Goal: Task Accomplishment & Management: Manage account settings

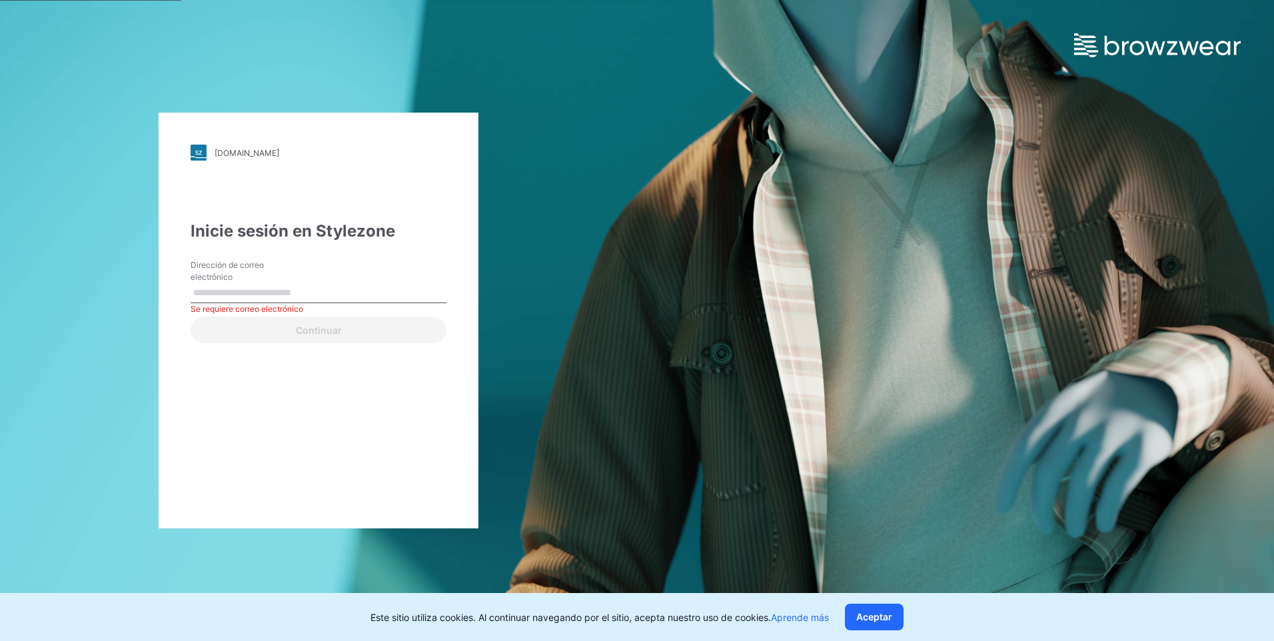
click at [202, 297] on input "Dirección de correo electrónico" at bounding box center [319, 293] width 256 height 20
type input "**********"
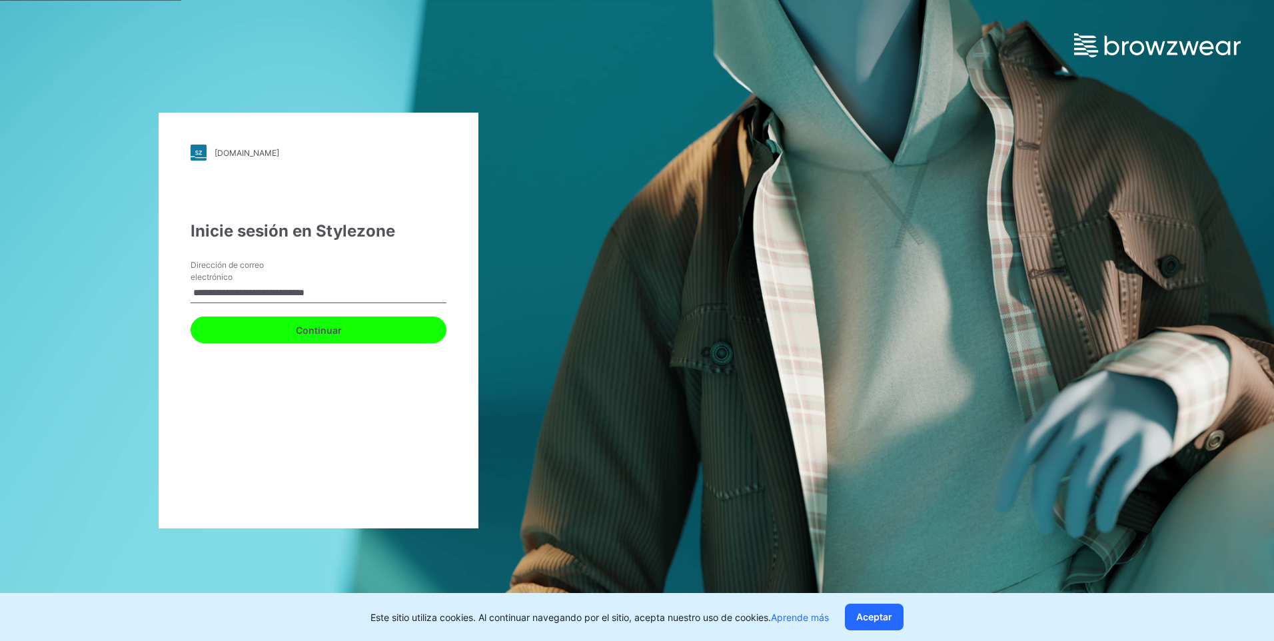
click at [281, 332] on button "Continuar" at bounding box center [319, 329] width 256 height 27
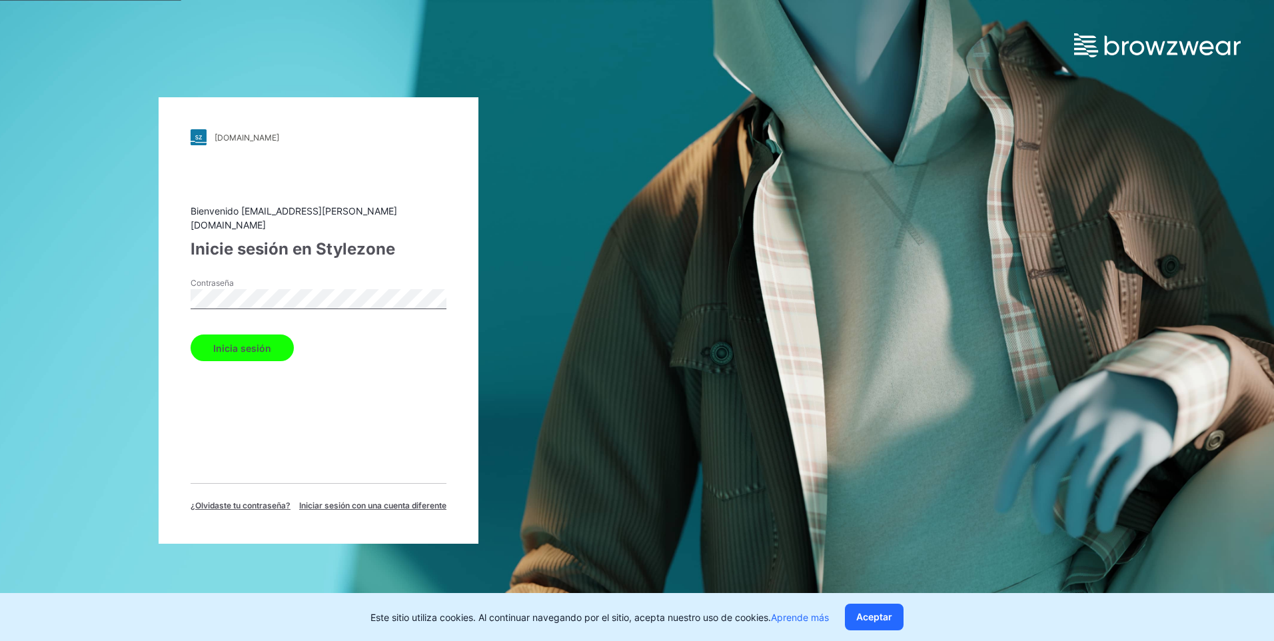
click at [191, 334] on button "Inicia sesión" at bounding box center [242, 347] width 103 height 27
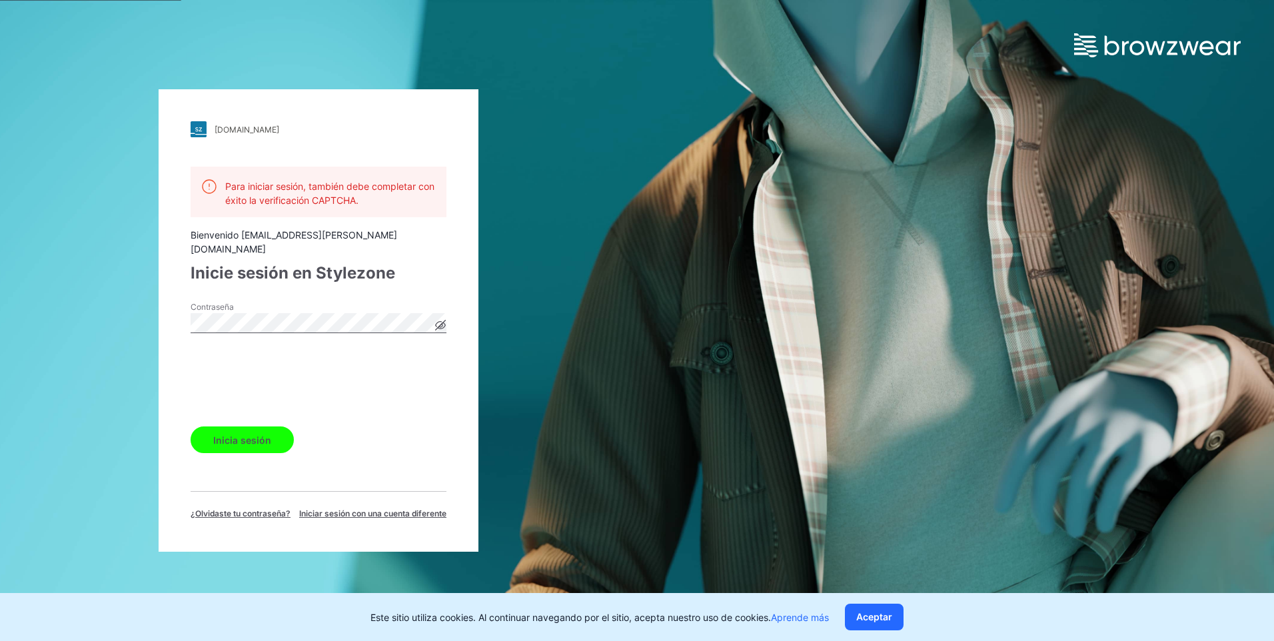
click at [441, 320] on icon at bounding box center [441, 325] width 10 height 10
click at [241, 442] on button "Inicia sesión" at bounding box center [242, 439] width 103 height 27
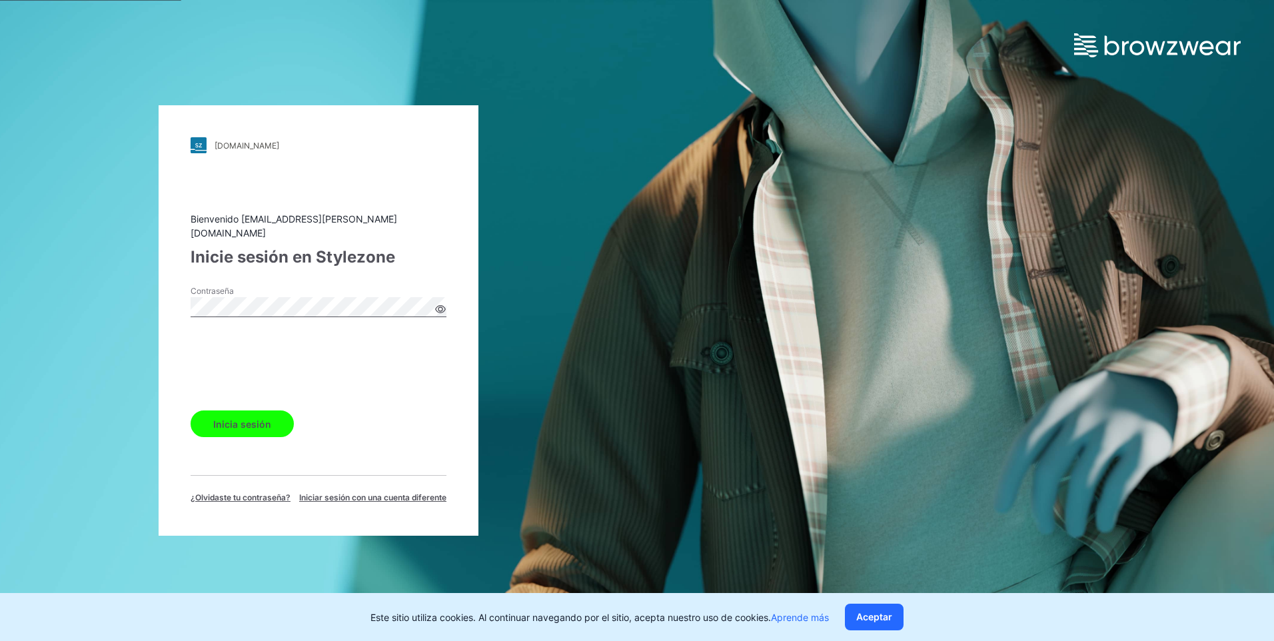
click at [238, 412] on button "Inicia sesión" at bounding box center [242, 423] width 103 height 27
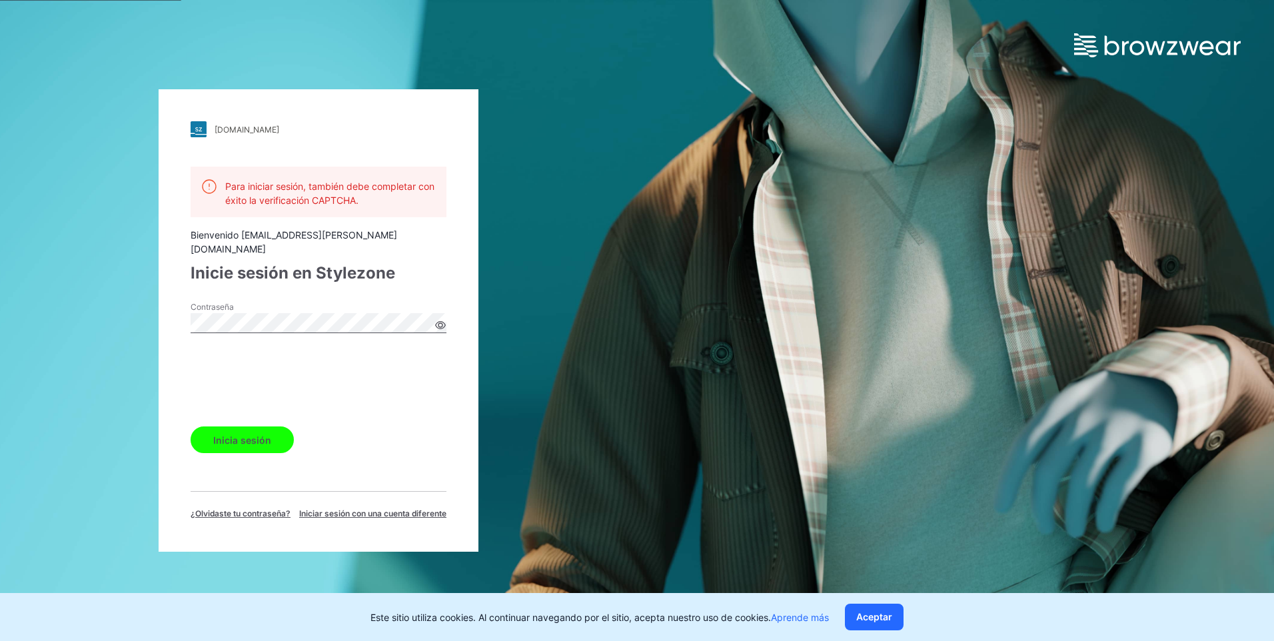
click at [248, 434] on button "Inicia sesión" at bounding box center [242, 439] width 103 height 27
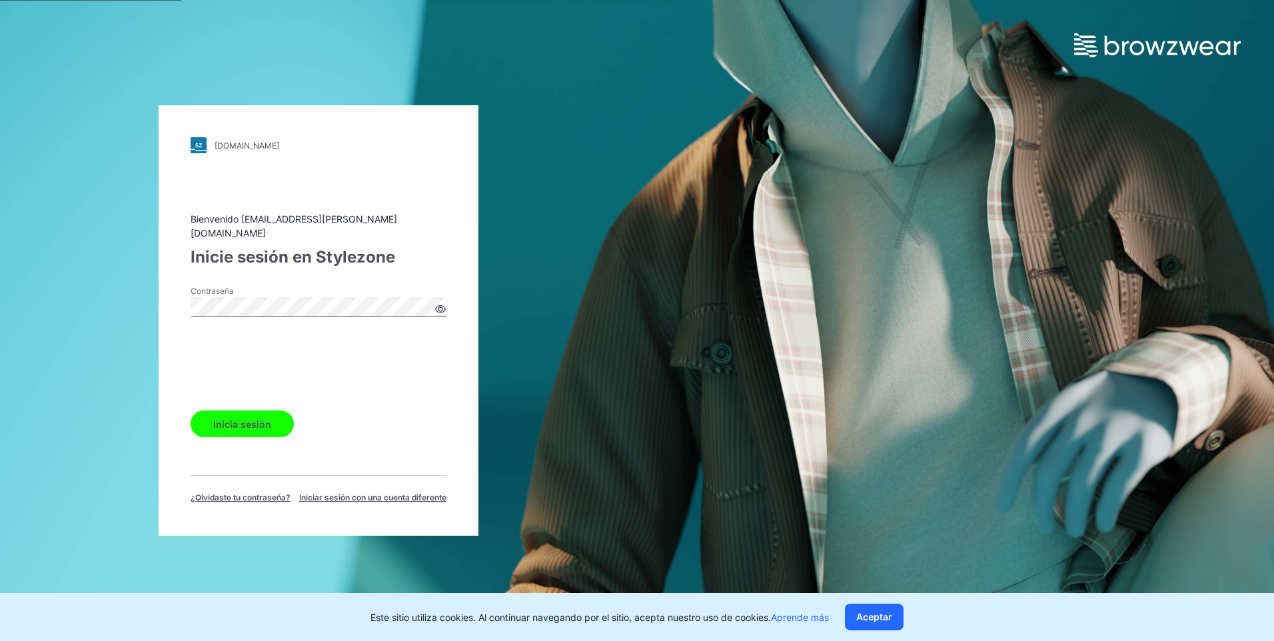
click at [251, 414] on button "Inicia sesión" at bounding box center [242, 423] width 103 height 27
click at [873, 608] on button "Aceptar" at bounding box center [874, 617] width 59 height 27
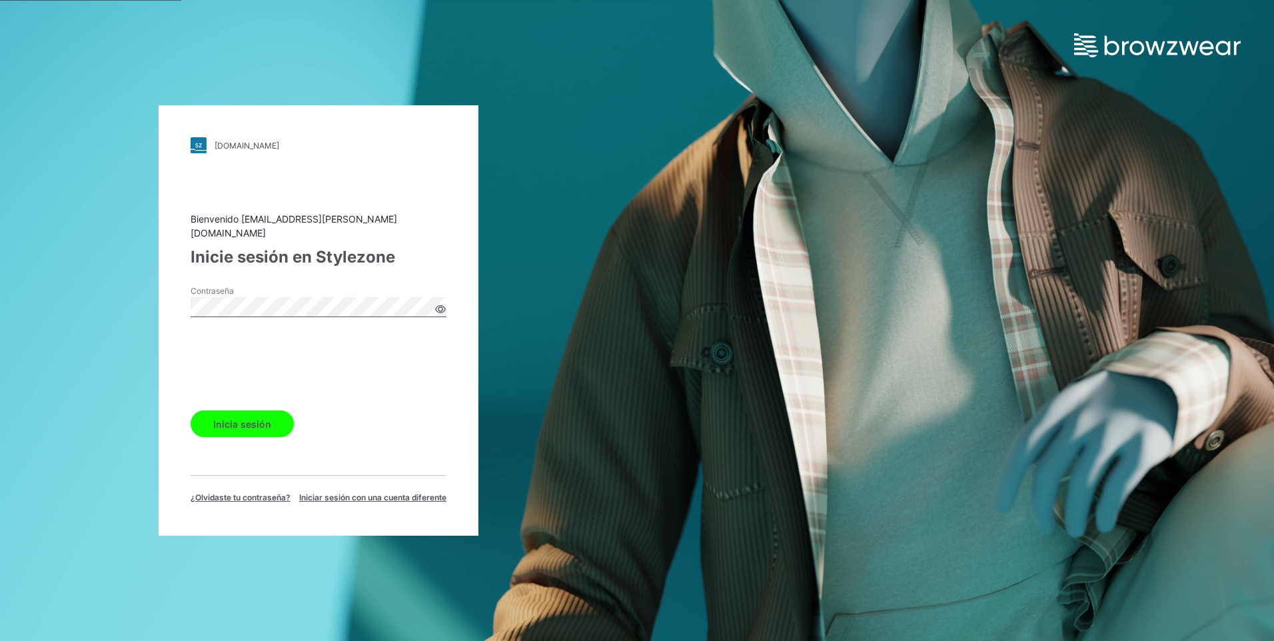
click at [221, 410] on button "Inicia sesión" at bounding box center [242, 423] width 103 height 27
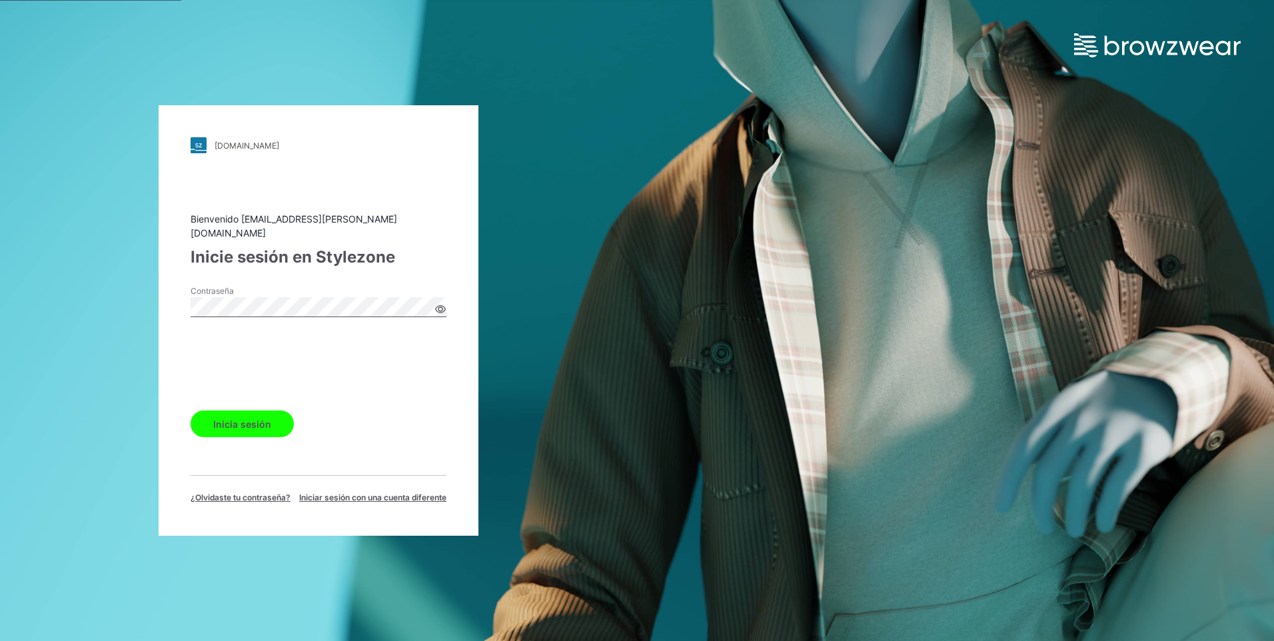
click at [221, 410] on button "Inicia sesión" at bounding box center [242, 423] width 103 height 27
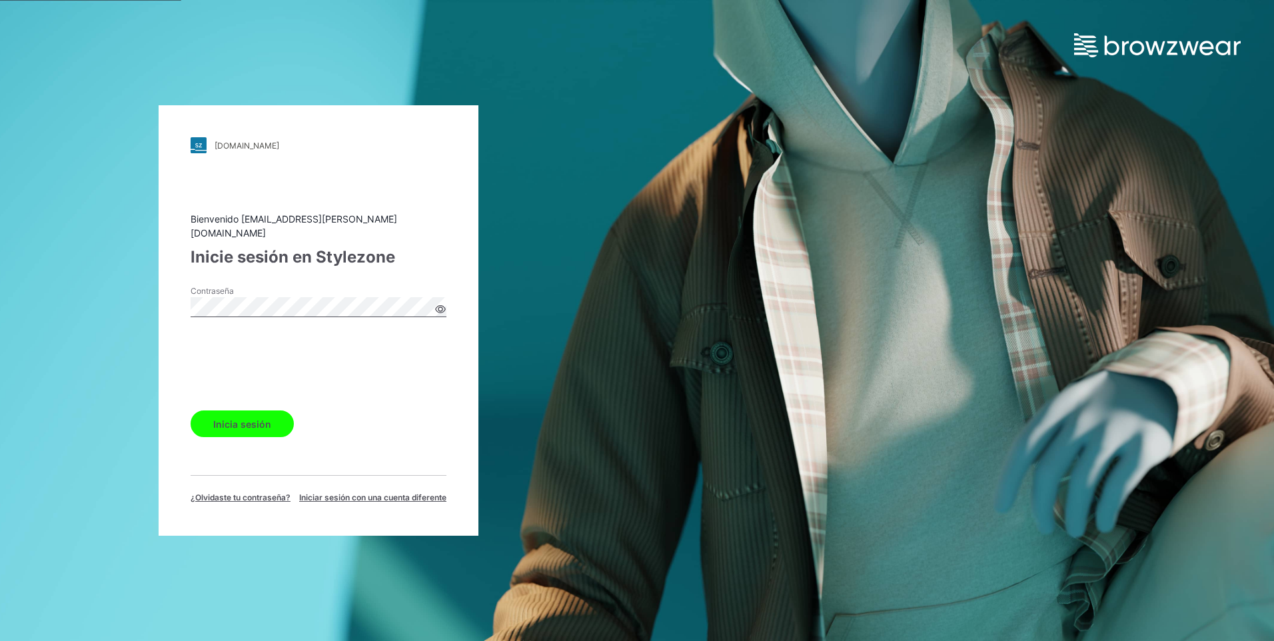
click at [221, 410] on button "Inicia sesión" at bounding box center [242, 423] width 103 height 27
click at [191, 410] on button "Inicia sesión" at bounding box center [242, 423] width 103 height 27
click at [284, 420] on button "Inicia sesión" at bounding box center [242, 423] width 103 height 27
click at [241, 415] on button "Inicia sesión" at bounding box center [242, 423] width 103 height 27
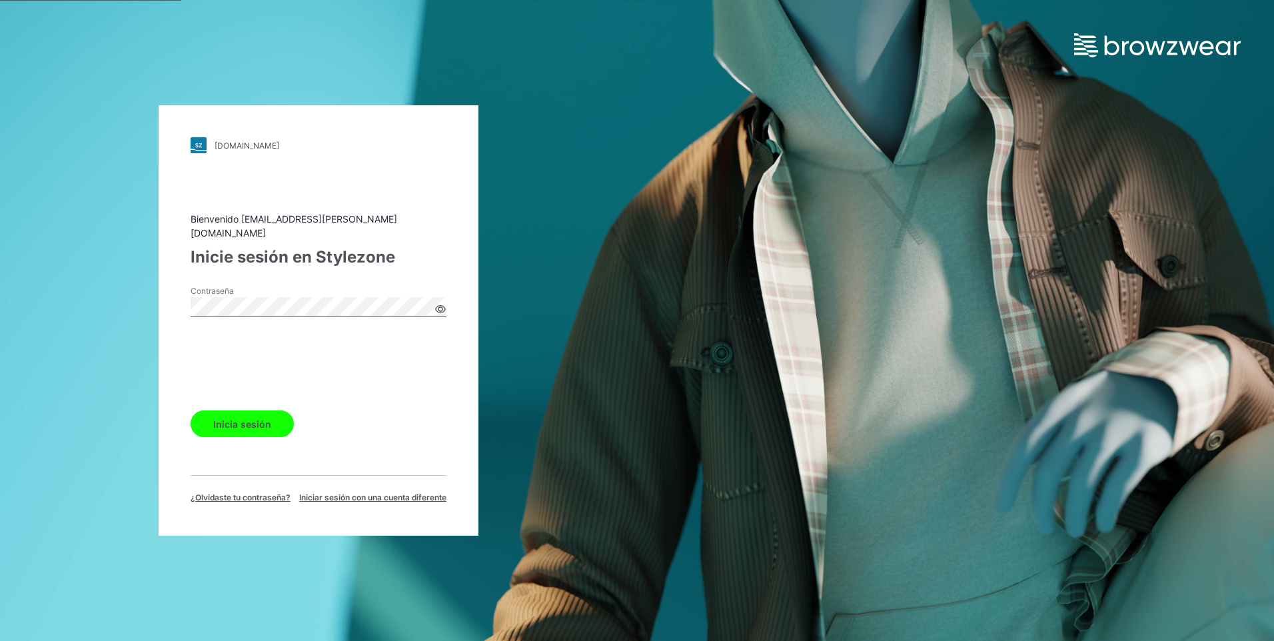
click at [241, 415] on button "Inicia sesión" at bounding box center [242, 423] width 103 height 27
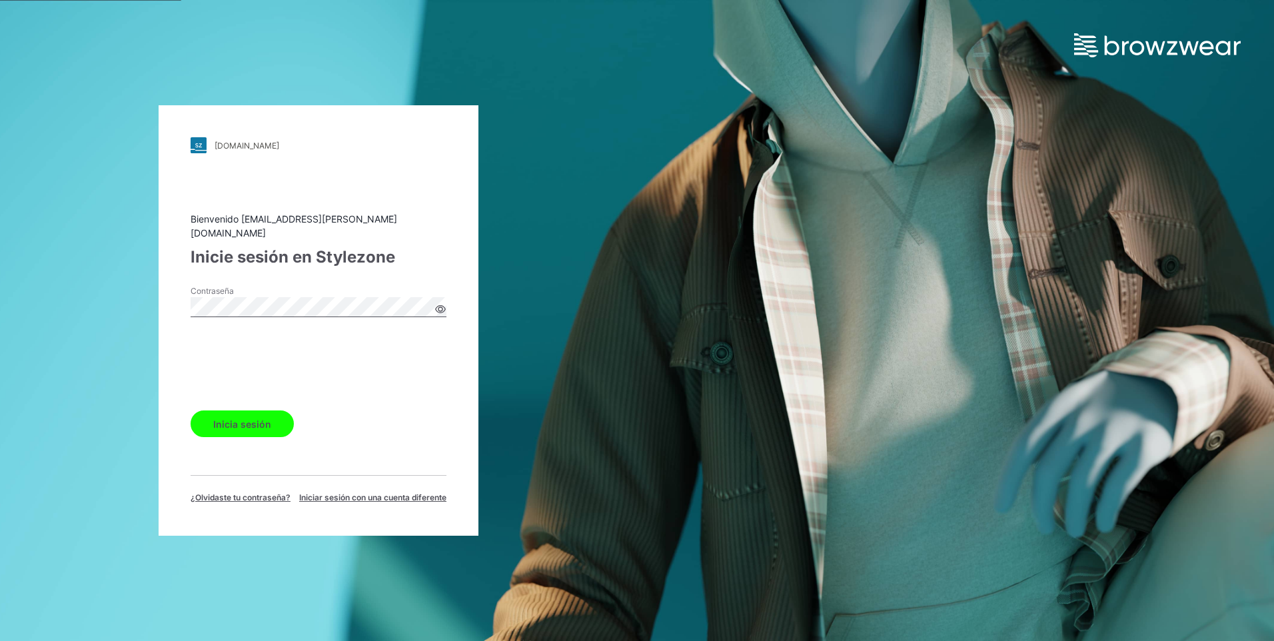
click at [241, 415] on button "Inicia sesión" at bounding box center [242, 423] width 103 height 27
click at [241, 415] on div "Inicia sesión" at bounding box center [319, 421] width 256 height 32
click at [241, 415] on button "Inicia sesión" at bounding box center [242, 423] width 103 height 27
click at [241, 415] on div "Inicia sesión" at bounding box center [319, 421] width 256 height 32
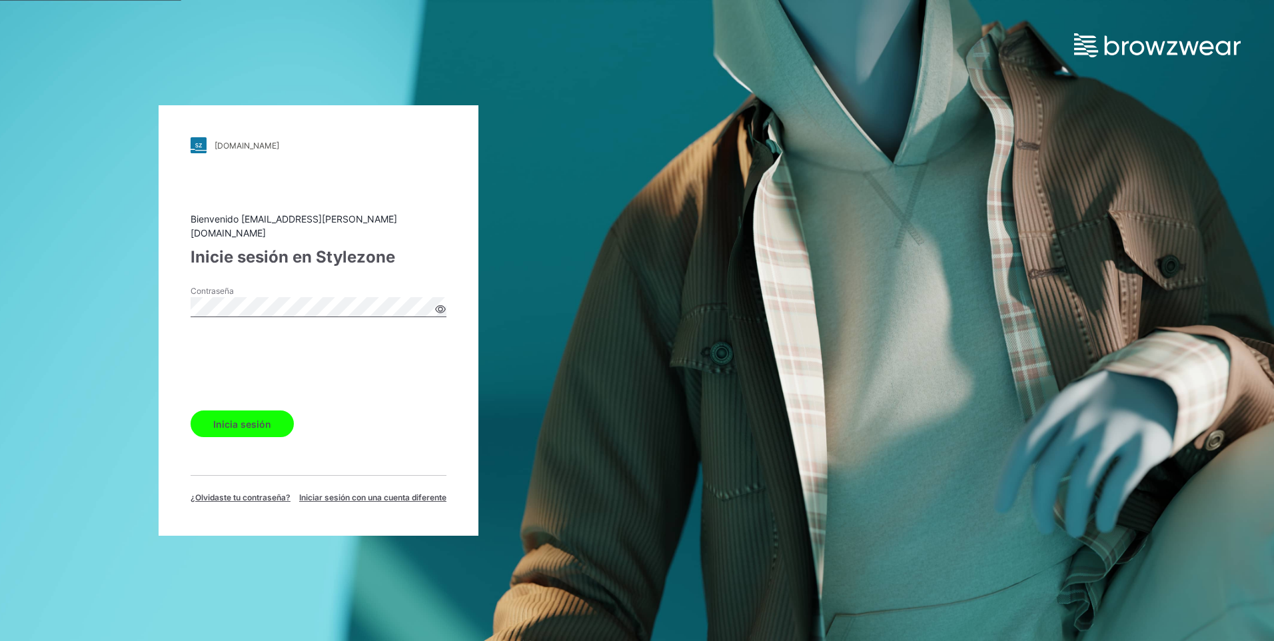
click at [241, 415] on button "Inicia sesión" at bounding box center [242, 423] width 103 height 27
click at [241, 415] on div "Inicia sesión" at bounding box center [319, 421] width 256 height 32
click at [241, 415] on button "Inicia sesión" at bounding box center [242, 423] width 103 height 27
click at [241, 415] on div "Inicia sesión" at bounding box center [319, 421] width 256 height 32
click at [241, 415] on button "Inicia sesión" at bounding box center [242, 423] width 103 height 27
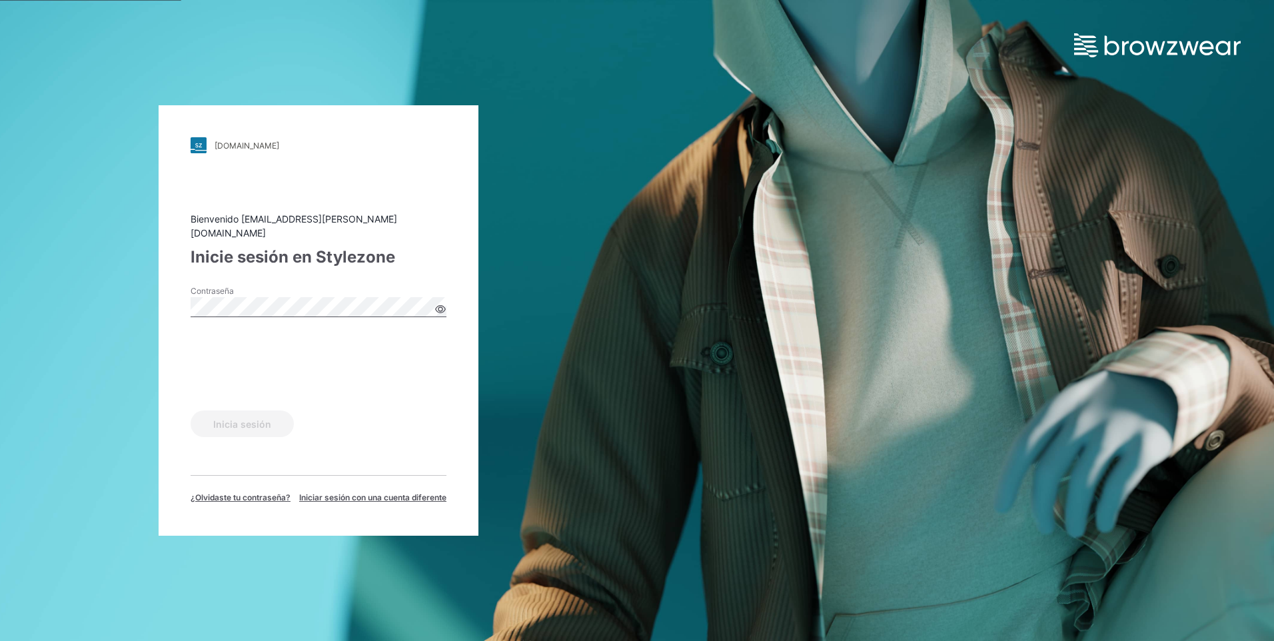
click at [241, 415] on div "Inicia sesión" at bounding box center [319, 421] width 256 height 32
click at [241, 415] on button "Inicia sesión" at bounding box center [242, 423] width 103 height 27
click at [241, 415] on div "Inicia sesión" at bounding box center [319, 421] width 256 height 32
click at [241, 415] on button "Inicia sesión" at bounding box center [242, 423] width 103 height 27
click at [241, 415] on div "Inicia sesión" at bounding box center [319, 421] width 256 height 32
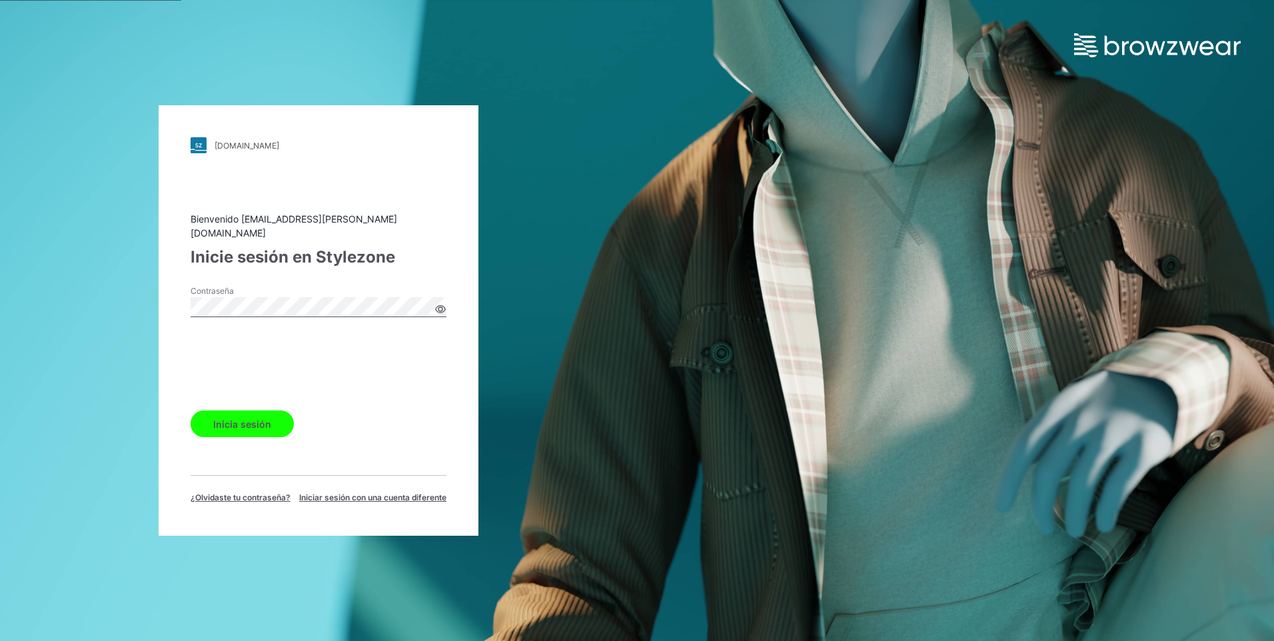
click at [241, 415] on button "Inicia sesión" at bounding box center [242, 423] width 103 height 27
click at [241, 415] on div "Inicia sesión" at bounding box center [319, 421] width 256 height 32
click at [241, 415] on button "Inicia sesión" at bounding box center [242, 423] width 103 height 27
click at [241, 415] on div "Inicia sesión" at bounding box center [319, 421] width 256 height 32
click at [241, 415] on button "Inicia sesión" at bounding box center [242, 423] width 103 height 27
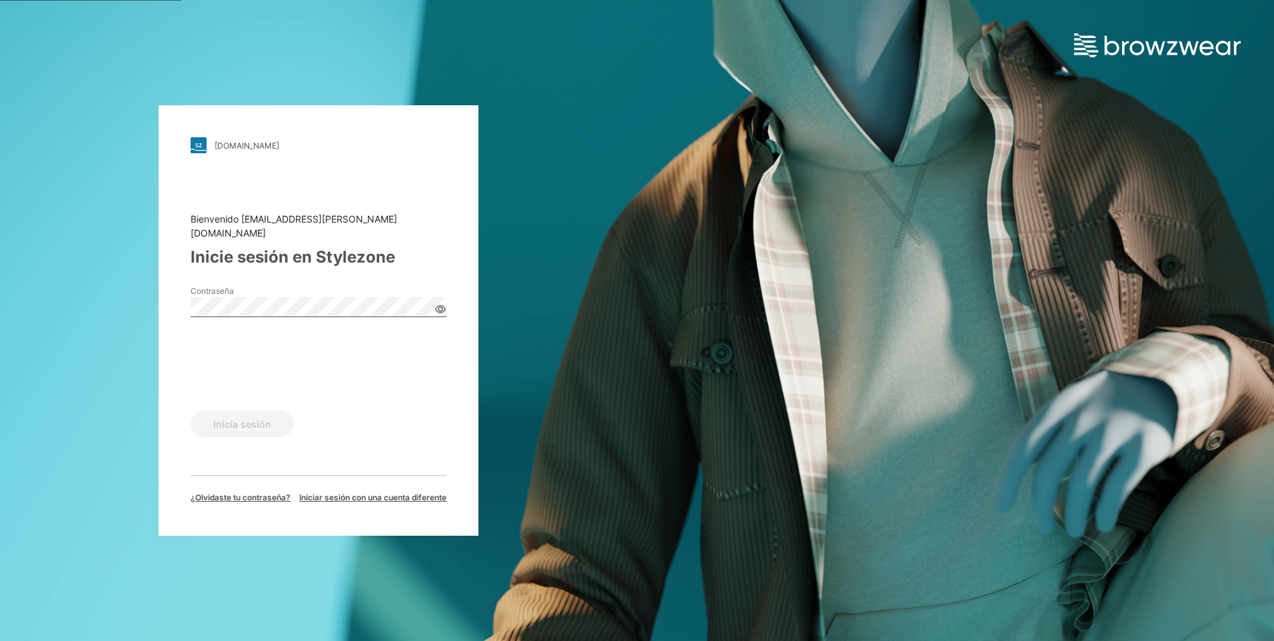
click at [241, 415] on div "Inicia sesión" at bounding box center [319, 421] width 256 height 32
click at [241, 415] on button "Inicia sesión" at bounding box center [242, 423] width 103 height 27
click at [241, 415] on div "Inicia sesión" at bounding box center [319, 421] width 256 height 32
click at [241, 415] on button "Inicia sesión" at bounding box center [242, 423] width 103 height 27
click at [241, 415] on div "Inicia sesión" at bounding box center [319, 421] width 256 height 32
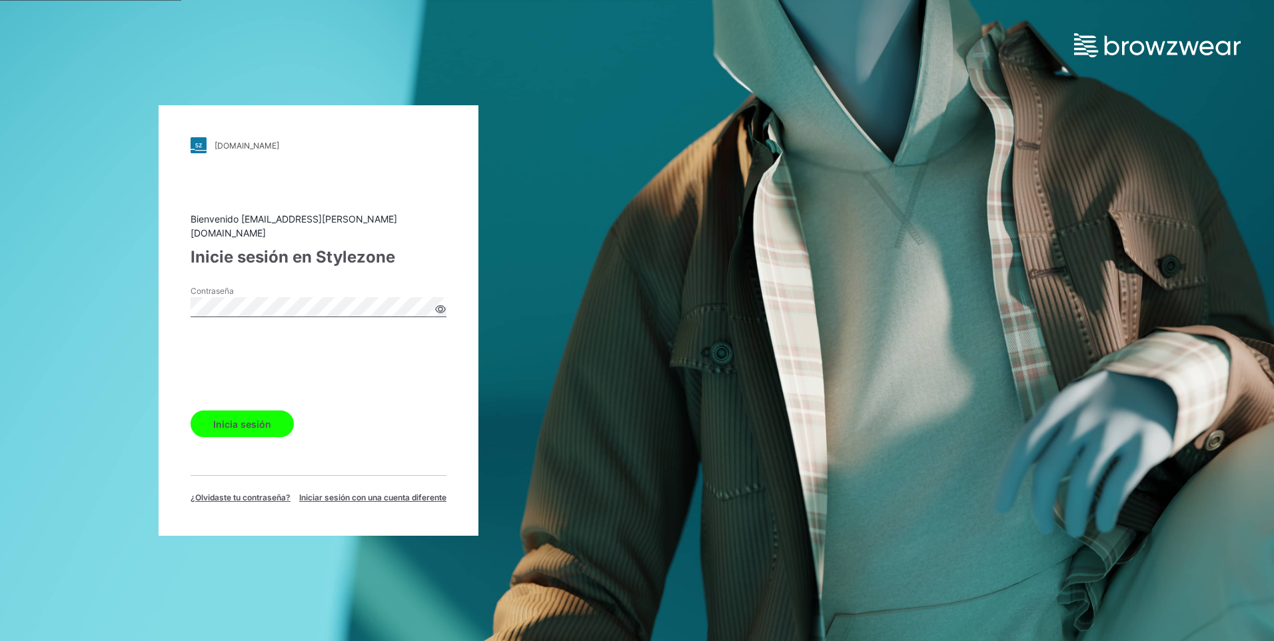
click at [241, 415] on button "Inicia sesión" at bounding box center [242, 423] width 103 height 27
click at [241, 415] on div "Inicia sesión" at bounding box center [319, 421] width 256 height 32
click at [241, 415] on button "Inicia sesión" at bounding box center [242, 423] width 103 height 27
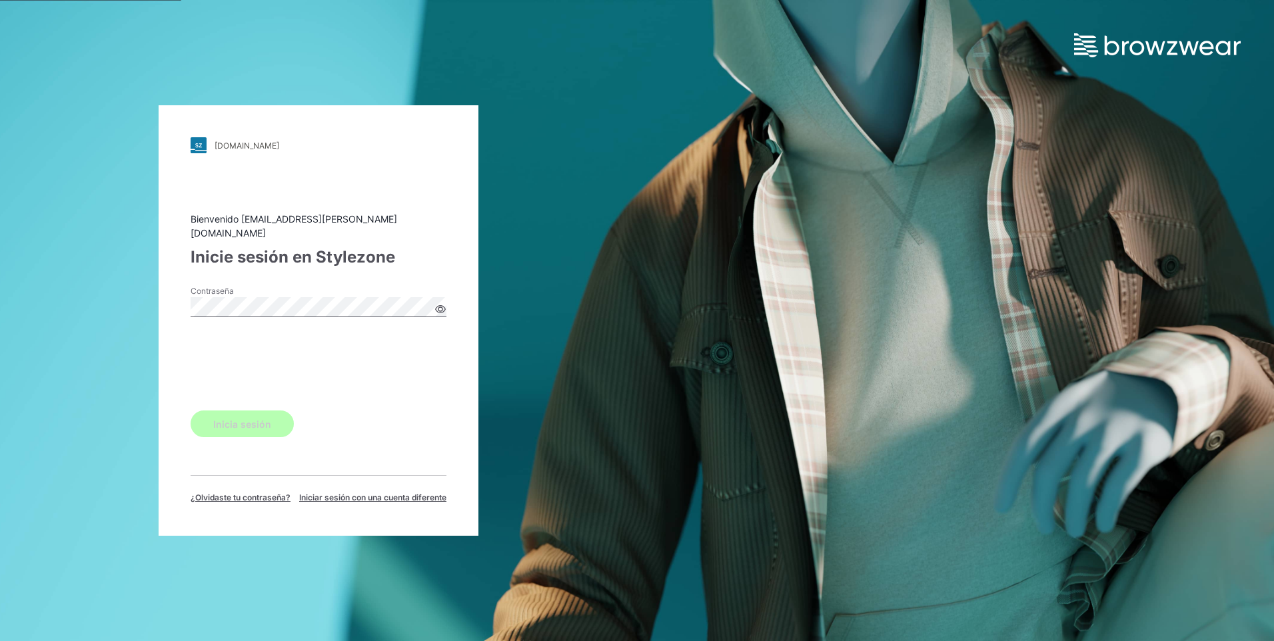
click at [241, 415] on button "Inicia sesión" at bounding box center [242, 423] width 103 height 27
click at [241, 415] on div "Inicia sesión" at bounding box center [319, 421] width 256 height 32
click at [241, 415] on button "Inicia sesión" at bounding box center [242, 423] width 103 height 27
click at [241, 415] on div "Inicia sesión" at bounding box center [319, 421] width 256 height 32
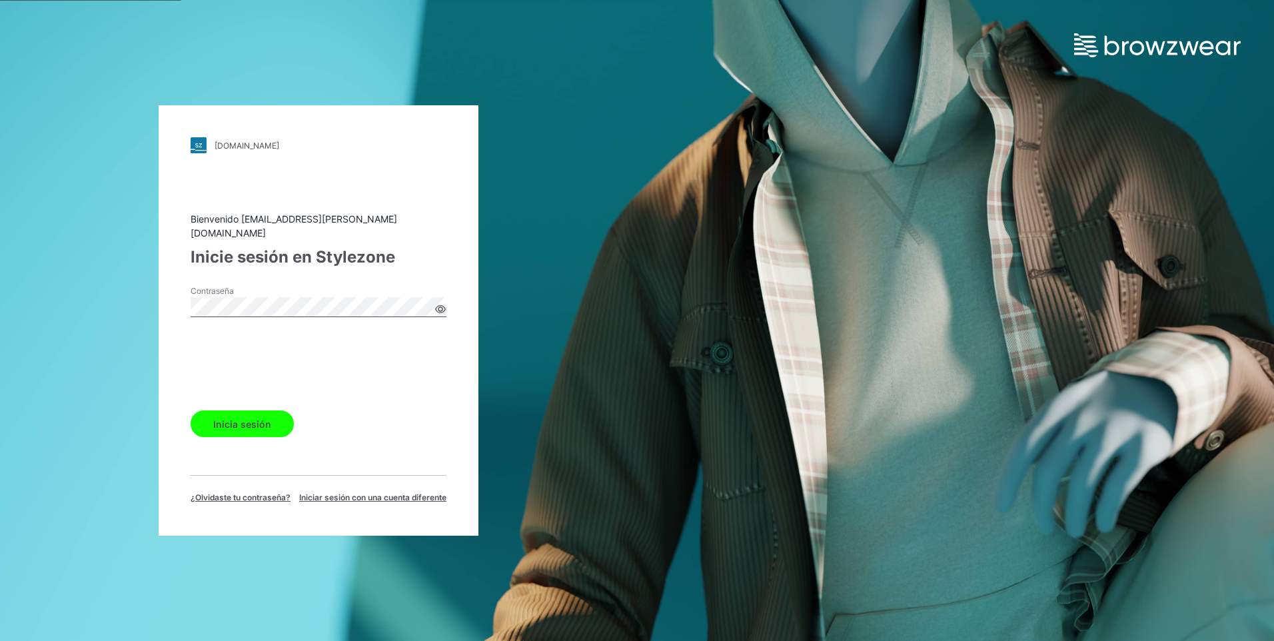
click at [241, 415] on button "Inicia sesión" at bounding box center [242, 423] width 103 height 27
click at [241, 415] on div "Inicia sesión" at bounding box center [319, 421] width 256 height 32
click at [241, 415] on button "Inicia sesión" at bounding box center [242, 423] width 103 height 27
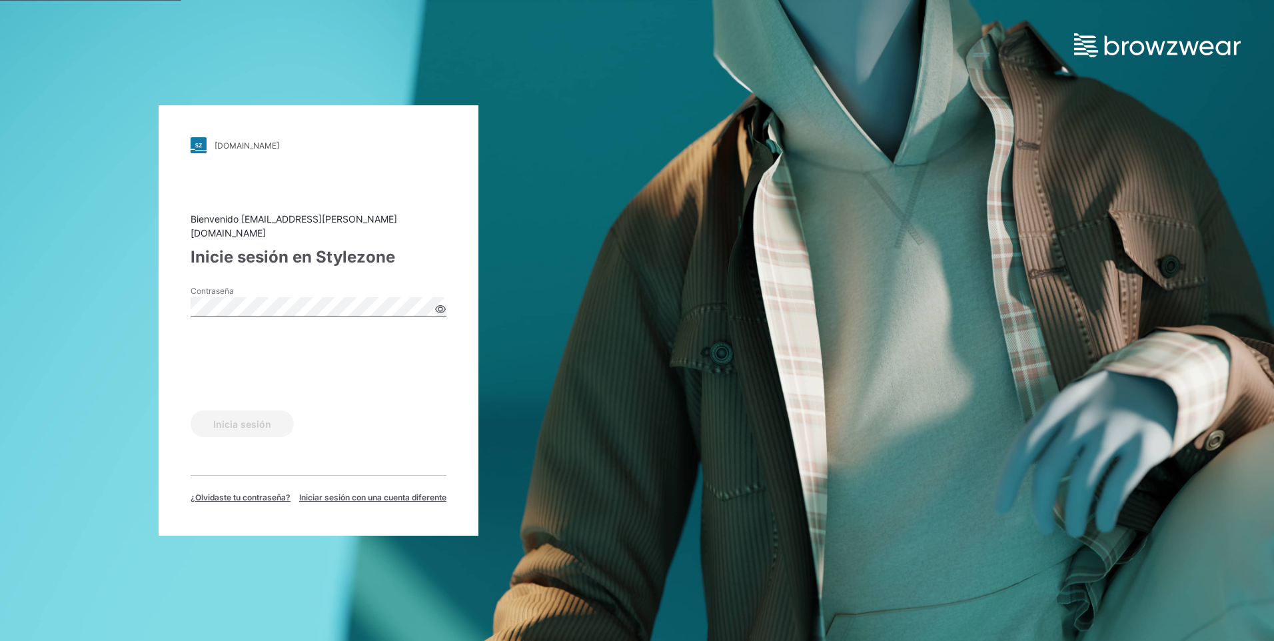
click at [241, 415] on div "Inicia sesión" at bounding box center [319, 421] width 256 height 32
click at [241, 415] on button "Inicia sesión" at bounding box center [242, 423] width 103 height 27
click at [241, 416] on button "Inicia sesión" at bounding box center [242, 423] width 103 height 27
click at [233, 410] on button "Inicia sesión" at bounding box center [242, 423] width 103 height 27
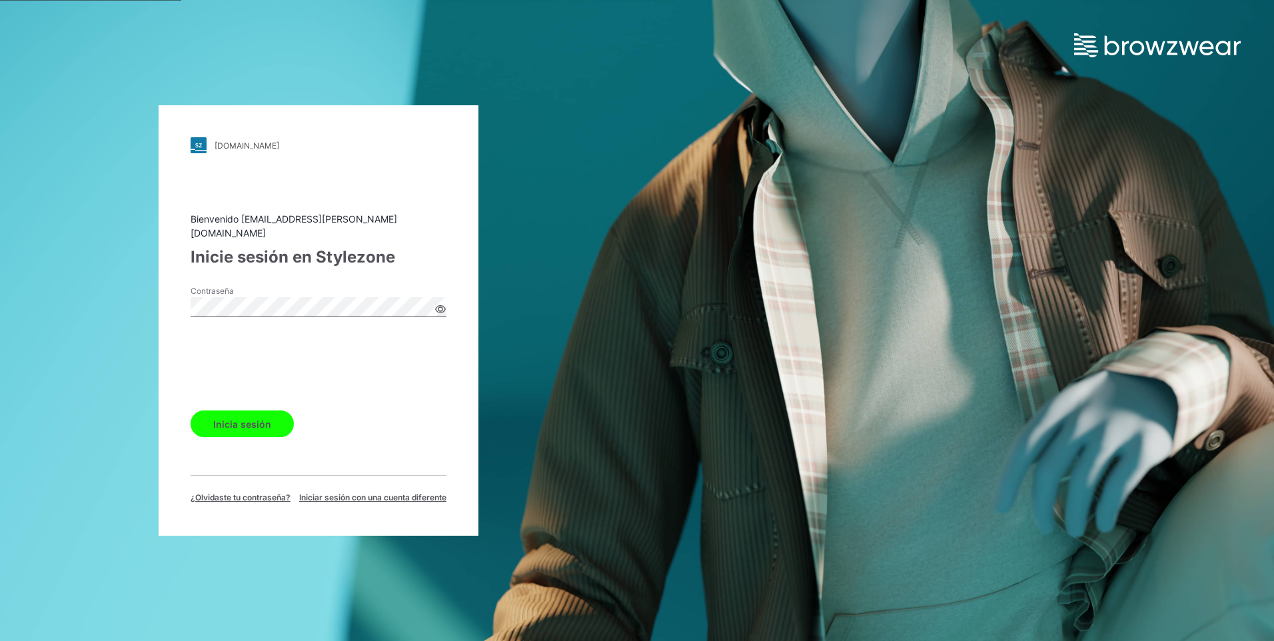
click at [235, 412] on button "Inicia sesión" at bounding box center [242, 423] width 103 height 27
click at [246, 410] on button "Inicia sesión" at bounding box center [242, 423] width 103 height 27
click at [245, 412] on button "Inicia sesión" at bounding box center [242, 423] width 103 height 27
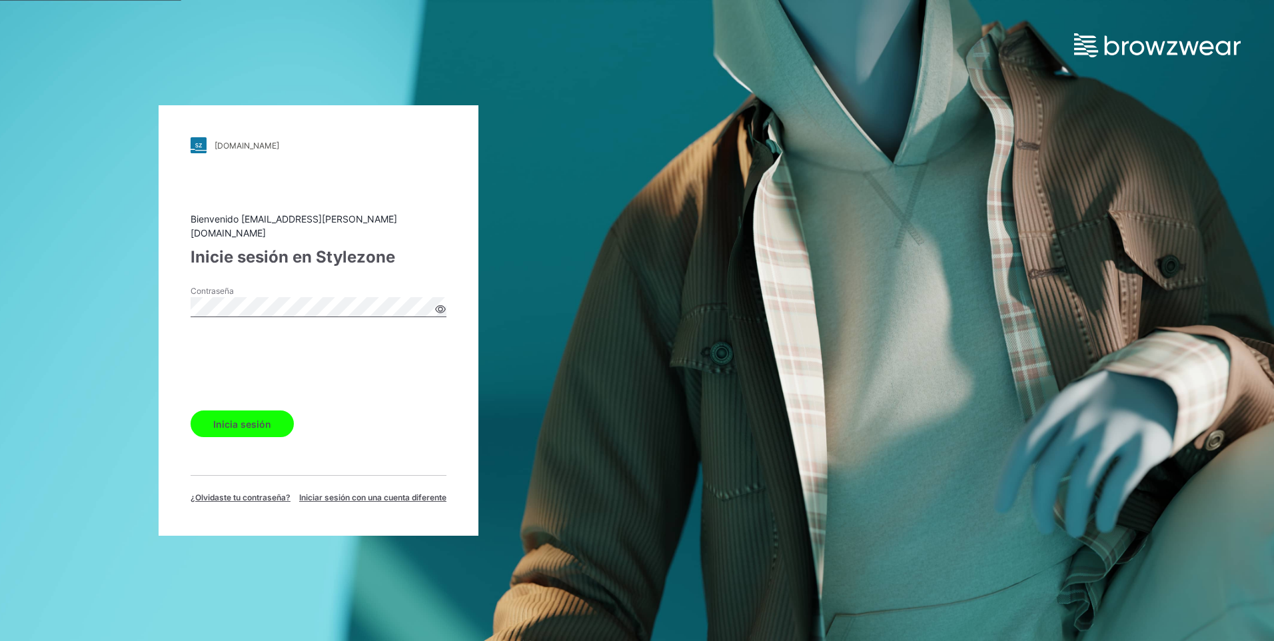
click at [191, 410] on button "Inicia sesión" at bounding box center [242, 423] width 103 height 27
click at [326, 438] on div "Bienvenido alejandra.guzman@texturerias1.com Inicie sesión en Stylezone Contras…" at bounding box center [319, 358] width 256 height 292
click at [258, 417] on button "Inicia sesión" at bounding box center [242, 423] width 103 height 27
click at [191, 410] on button "Inicia sesión" at bounding box center [242, 423] width 103 height 27
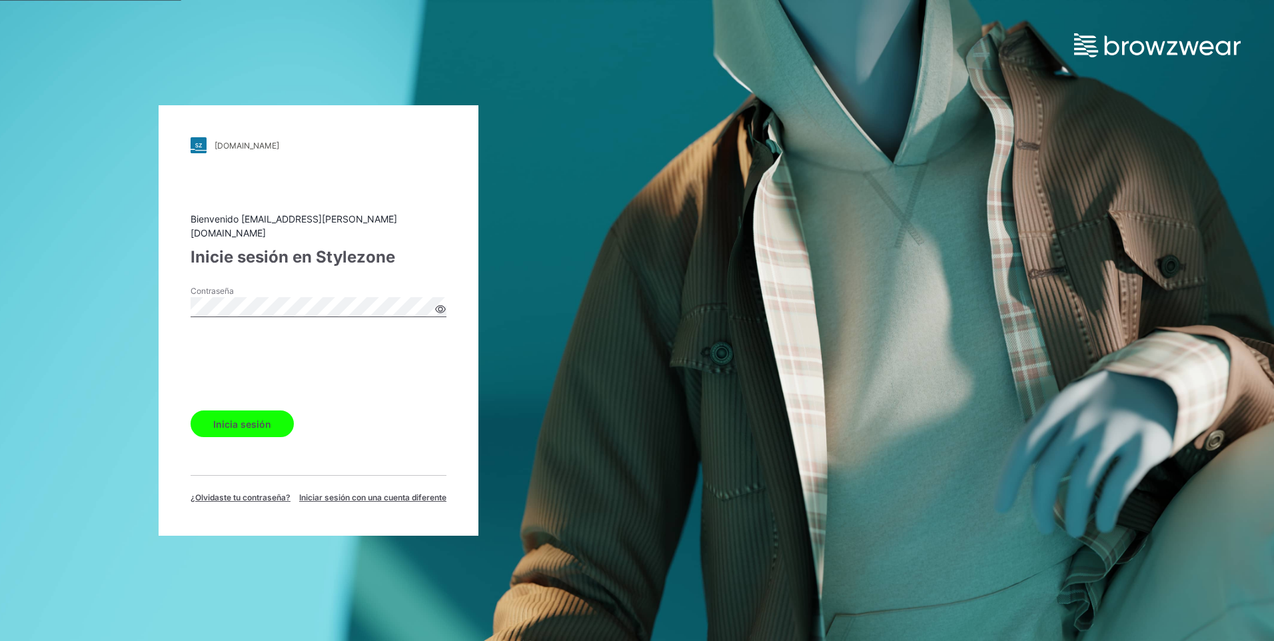
click at [191, 410] on button "Inicia sesión" at bounding box center [242, 423] width 103 height 27
click at [245, 420] on button "Inicia sesión" at bounding box center [242, 423] width 103 height 27
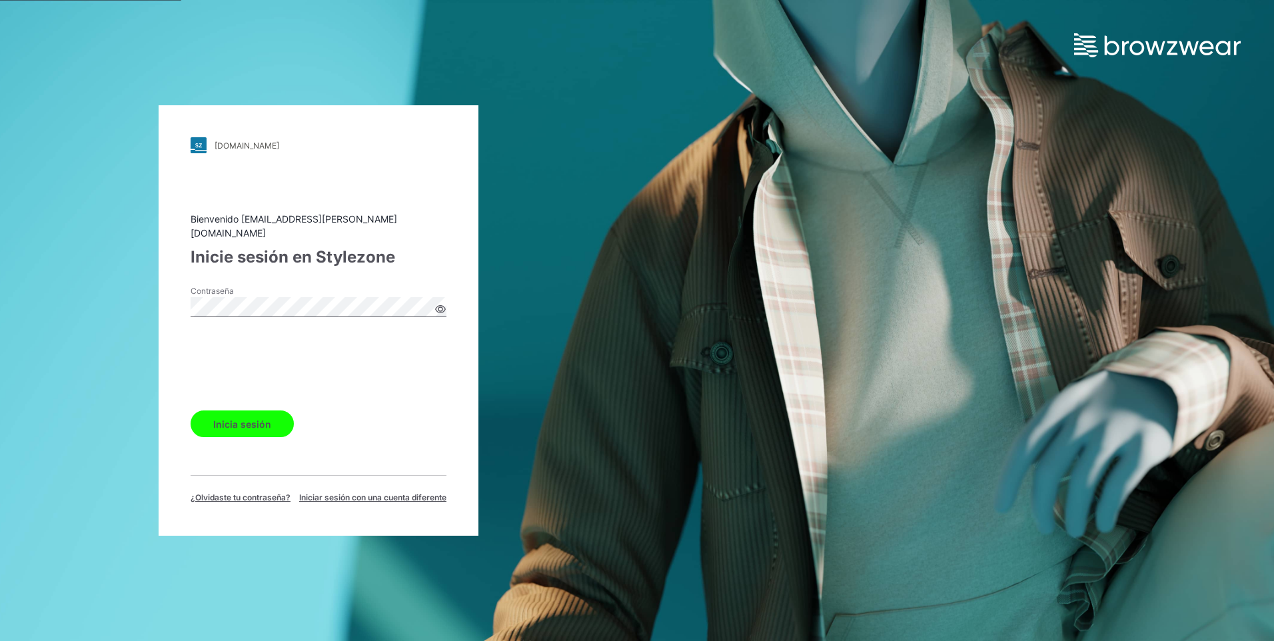
click at [245, 420] on button "Inicia sesión" at bounding box center [242, 423] width 103 height 27
click at [191, 410] on button "Inicia sesión" at bounding box center [242, 423] width 103 height 27
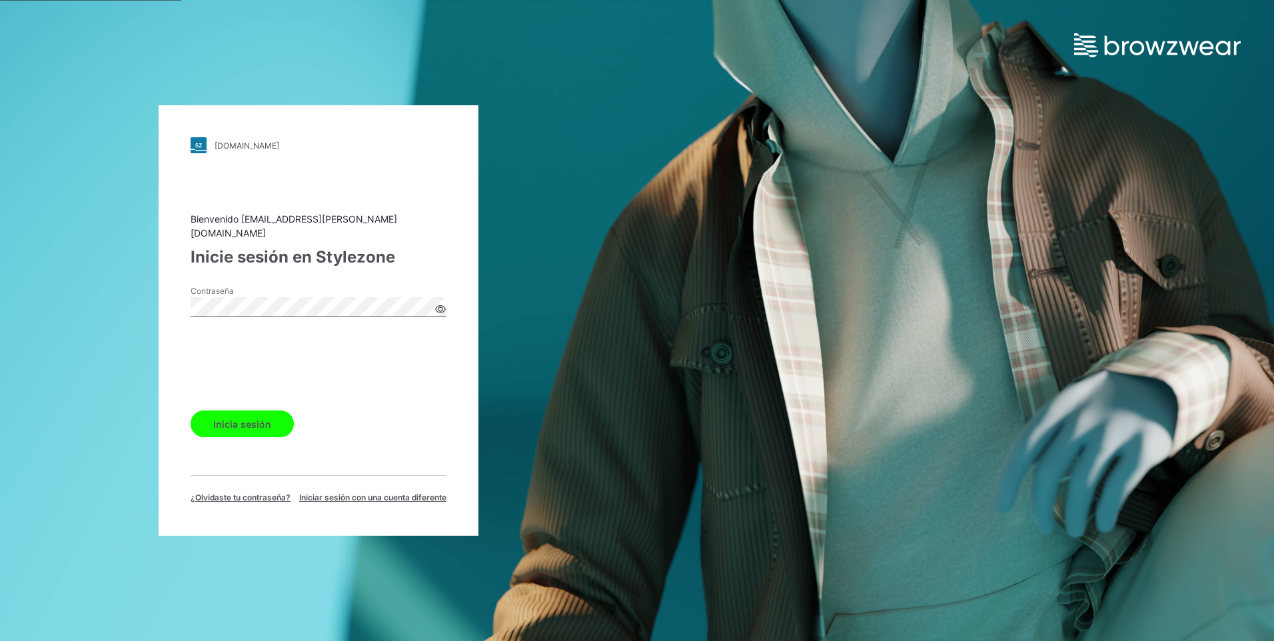
click at [191, 410] on button "Inicia sesión" at bounding box center [242, 423] width 103 height 27
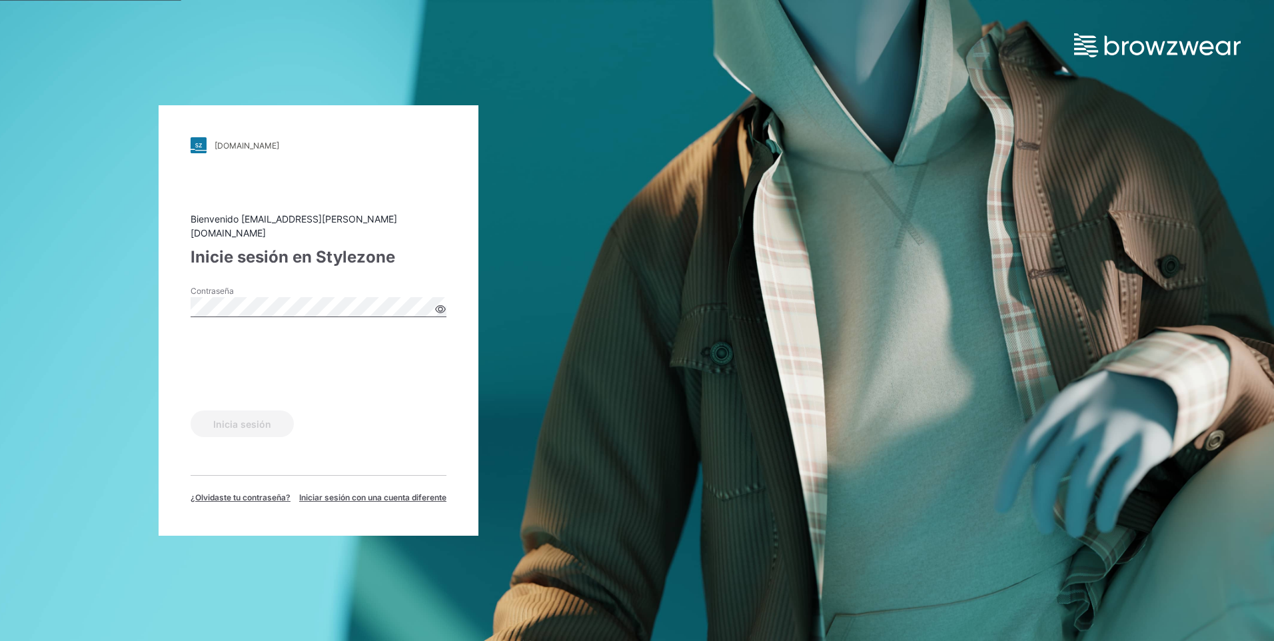
click at [191, 410] on button "Inicia sesión" at bounding box center [242, 423] width 103 height 27
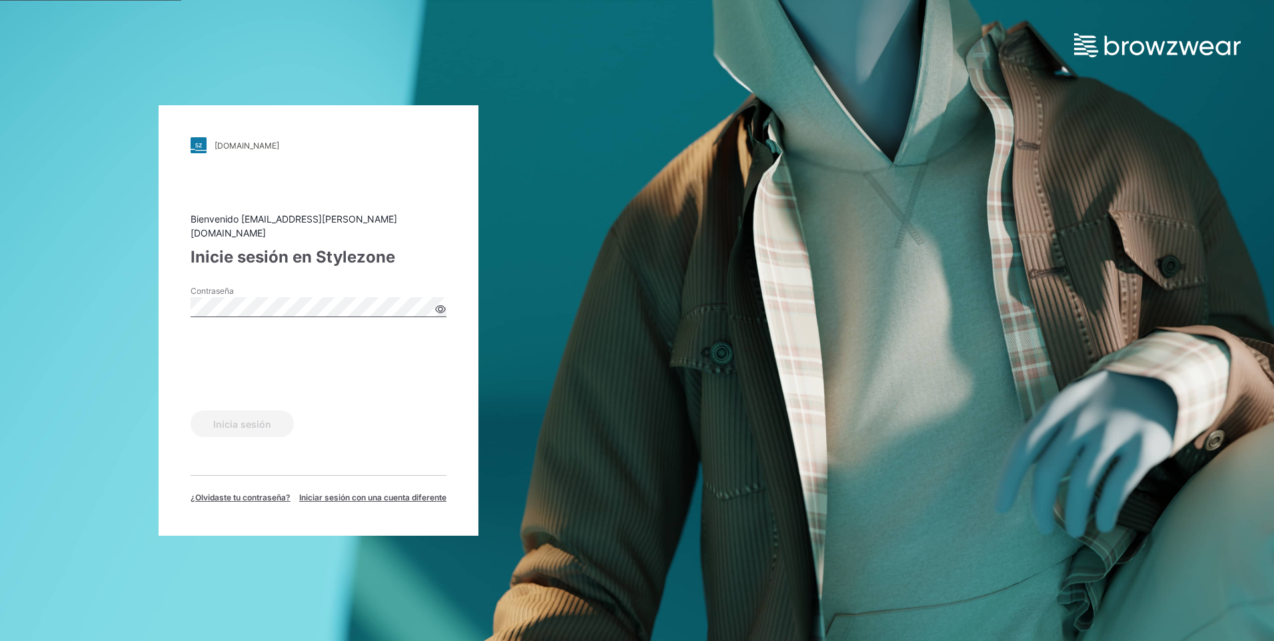
click at [191, 410] on button "Inicia sesión" at bounding box center [242, 423] width 103 height 27
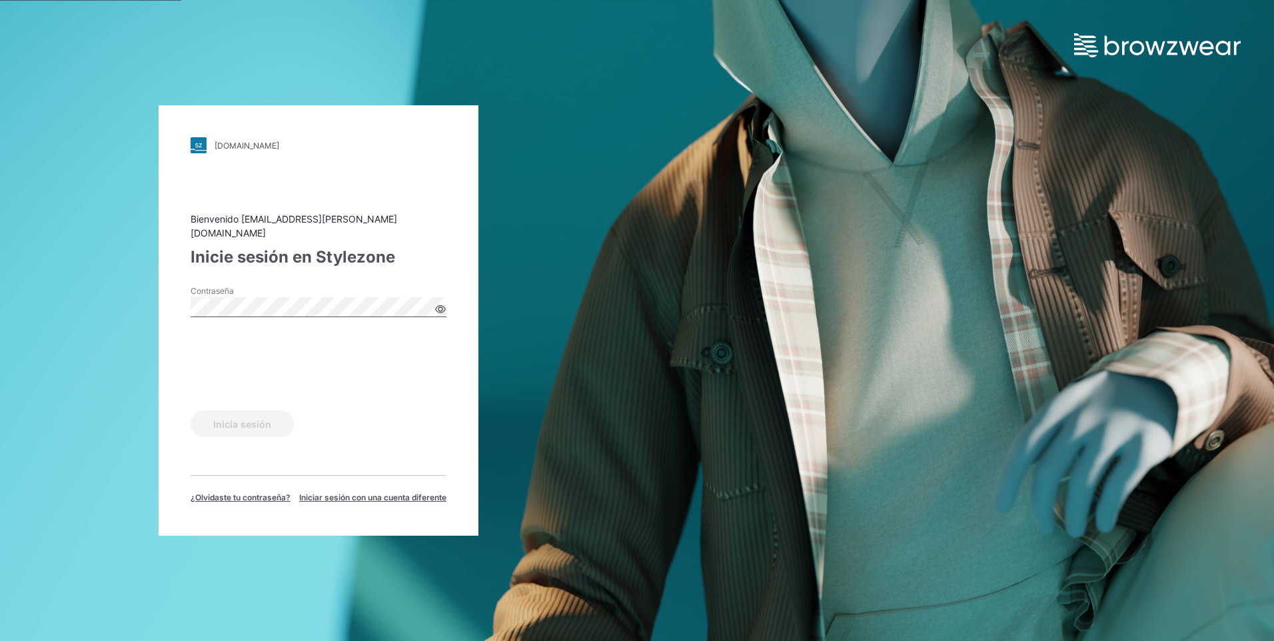
click at [191, 410] on button "Inicia sesión" at bounding box center [242, 423] width 103 height 27
click at [214, 492] on span "¿Olvidaste tu contraseña?" at bounding box center [241, 498] width 100 height 12
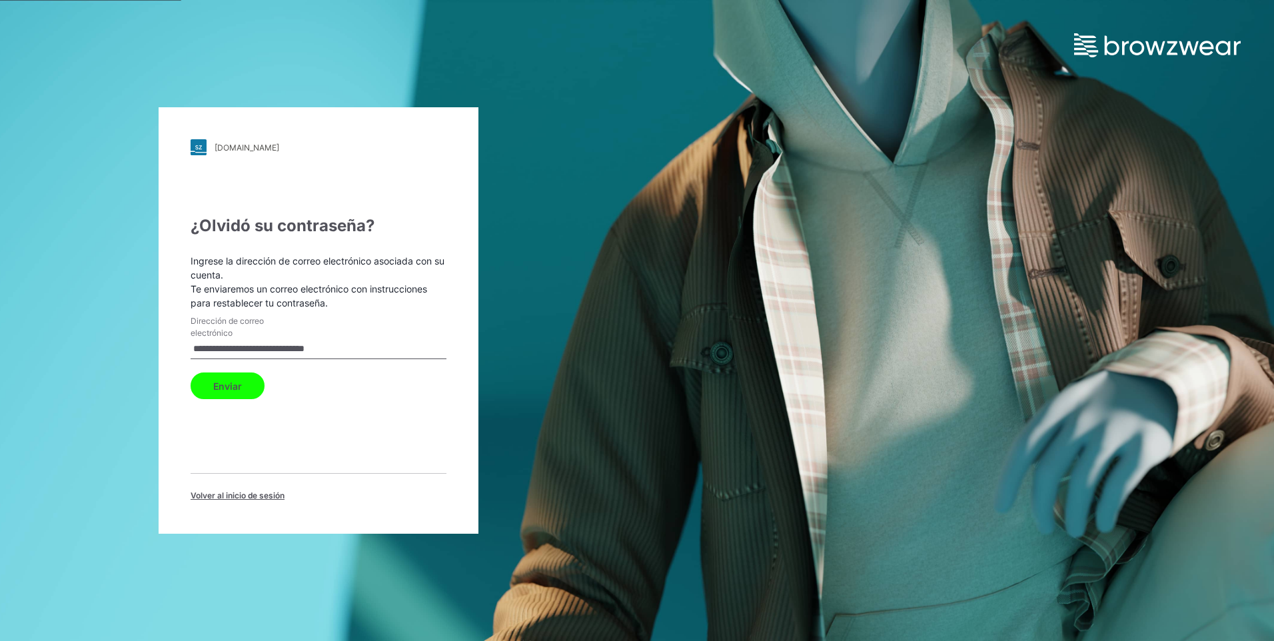
click at [223, 390] on button "Enviar" at bounding box center [228, 385] width 74 height 27
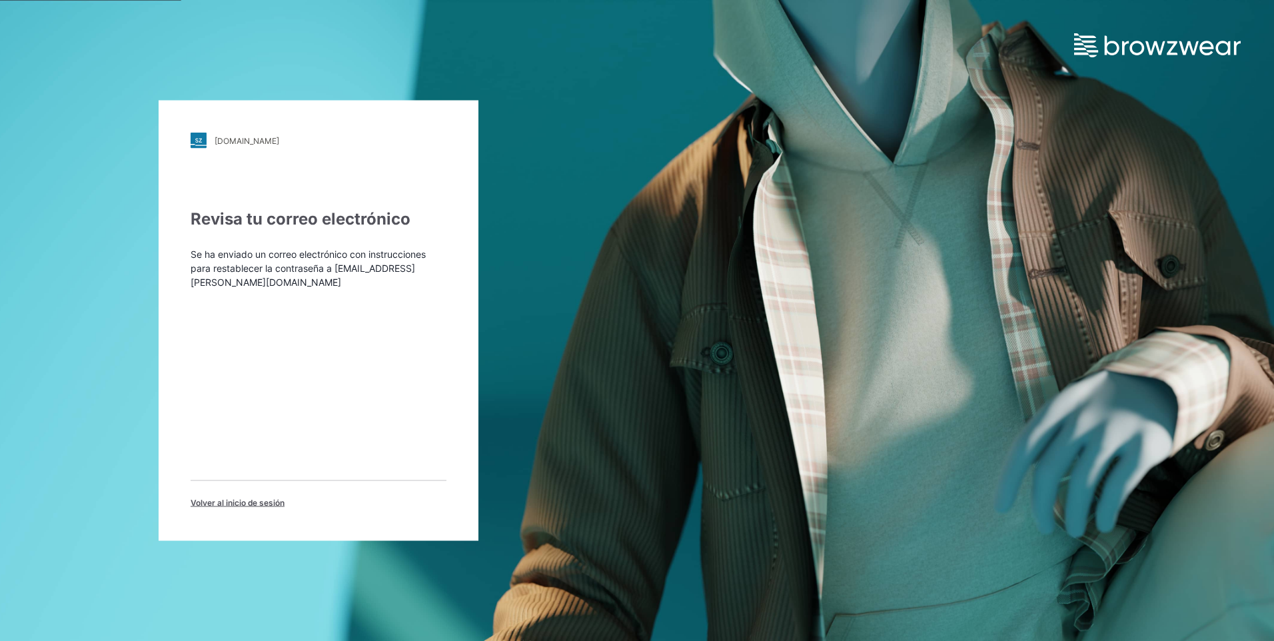
click at [230, 505] on span "Volver al inicio de sesión" at bounding box center [238, 503] width 94 height 12
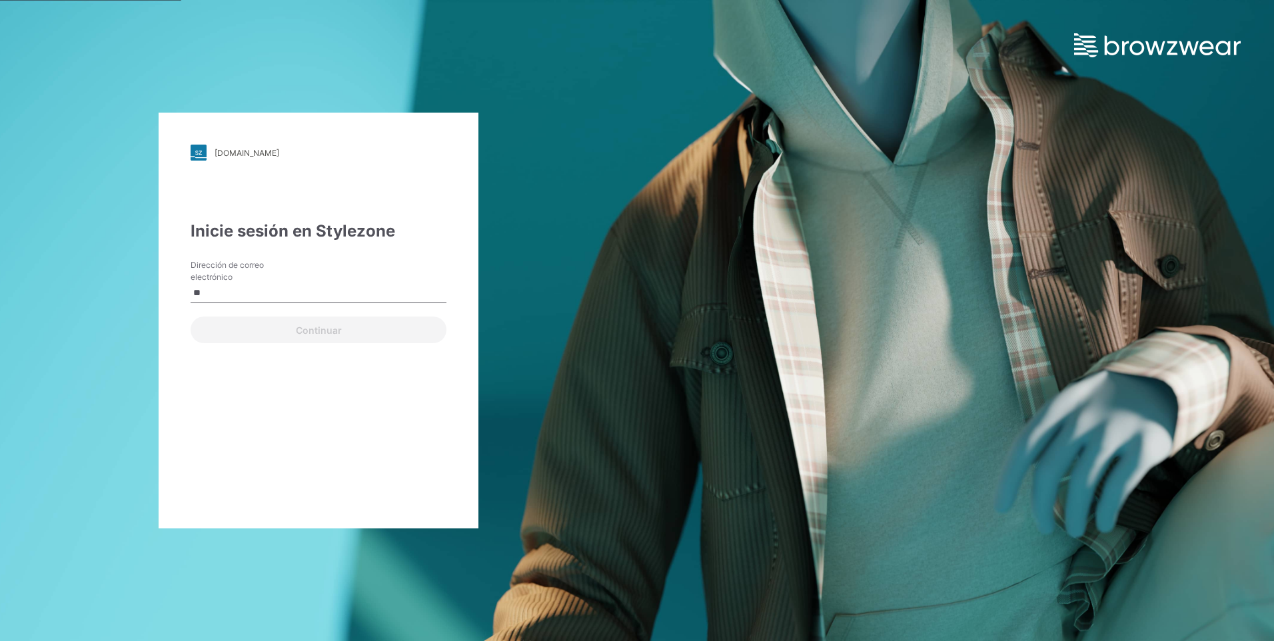
type input "**********"
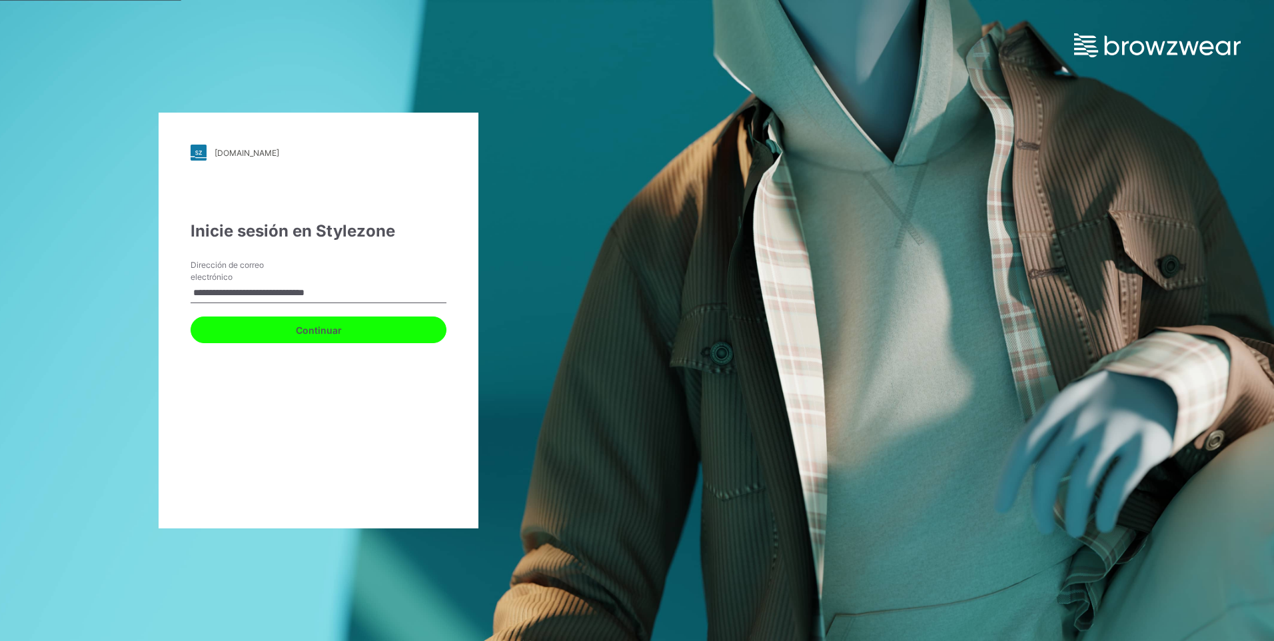
click at [324, 335] on button "Continuar" at bounding box center [319, 329] width 256 height 27
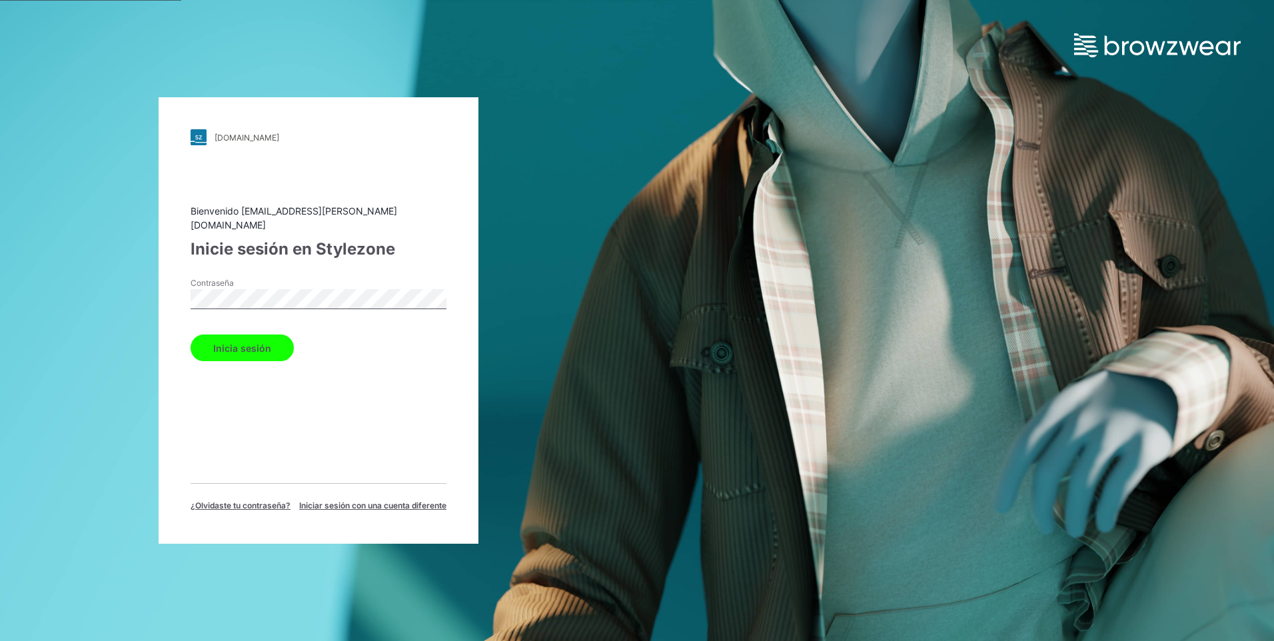
click at [258, 342] on button "Inicia sesión" at bounding box center [242, 347] width 103 height 27
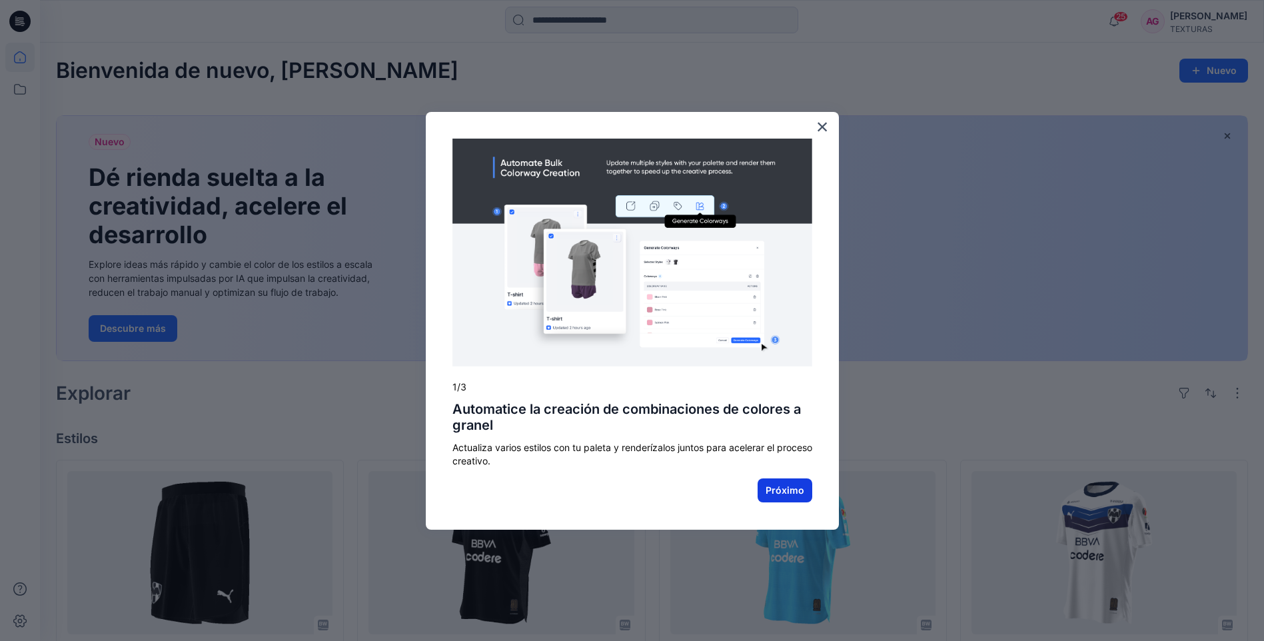
click at [781, 488] on button "Próximo" at bounding box center [785, 490] width 55 height 24
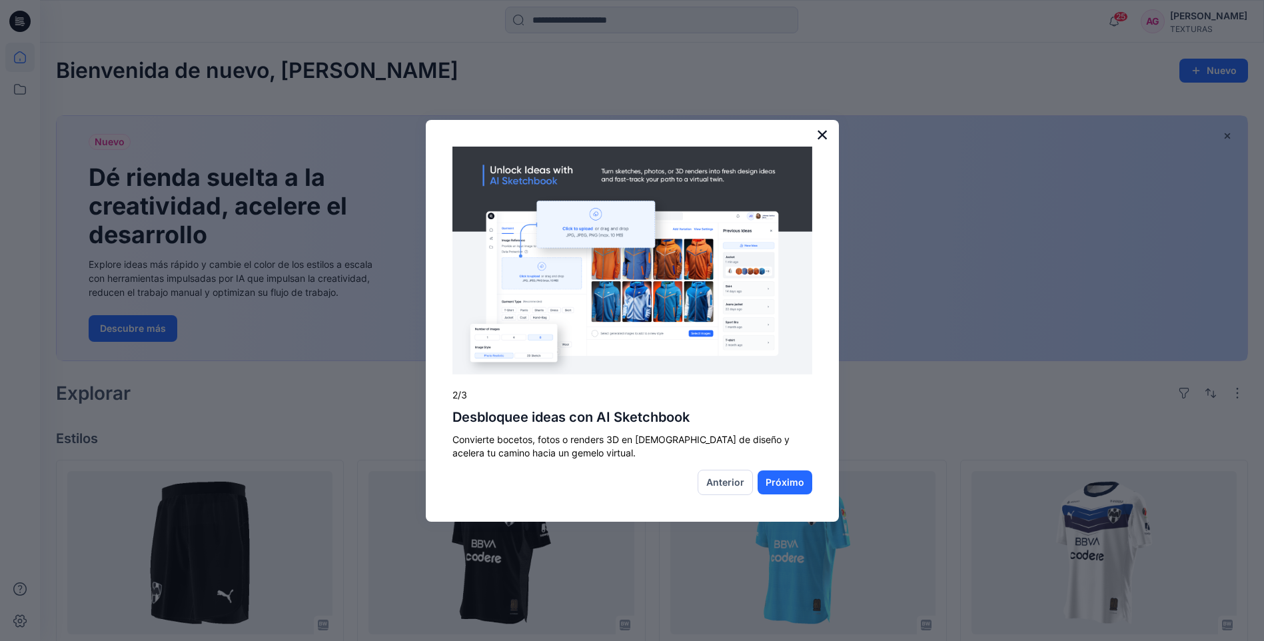
click at [823, 131] on button "×" at bounding box center [822, 134] width 13 height 21
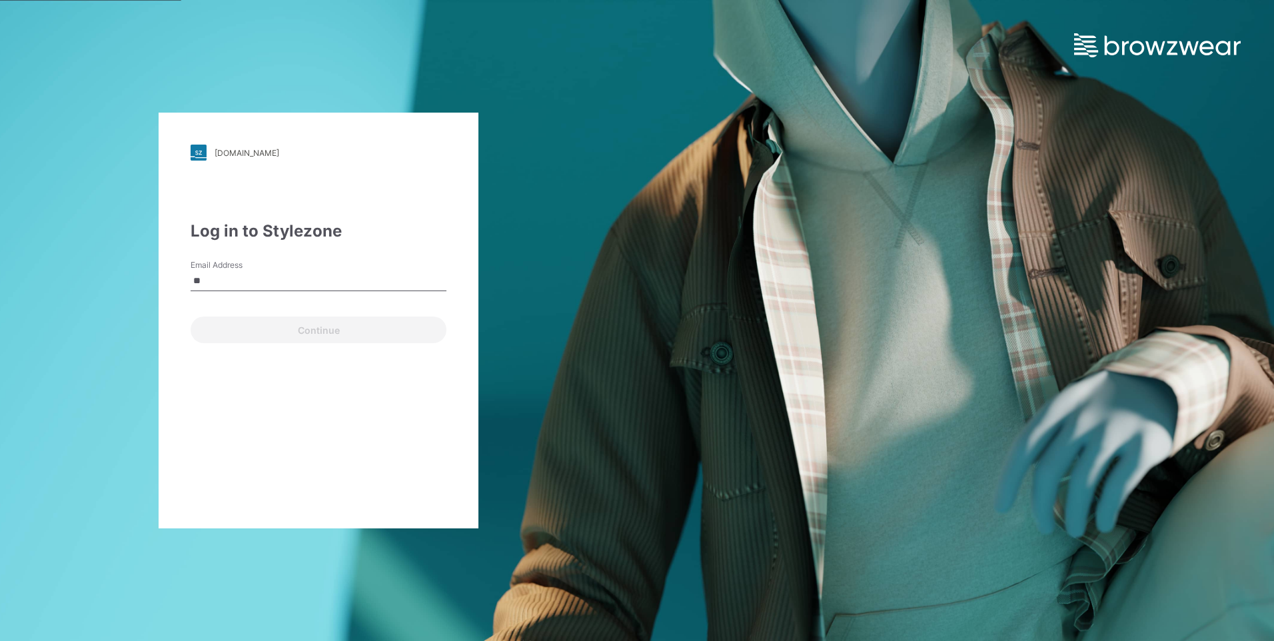
type input "*"
type input "**********"
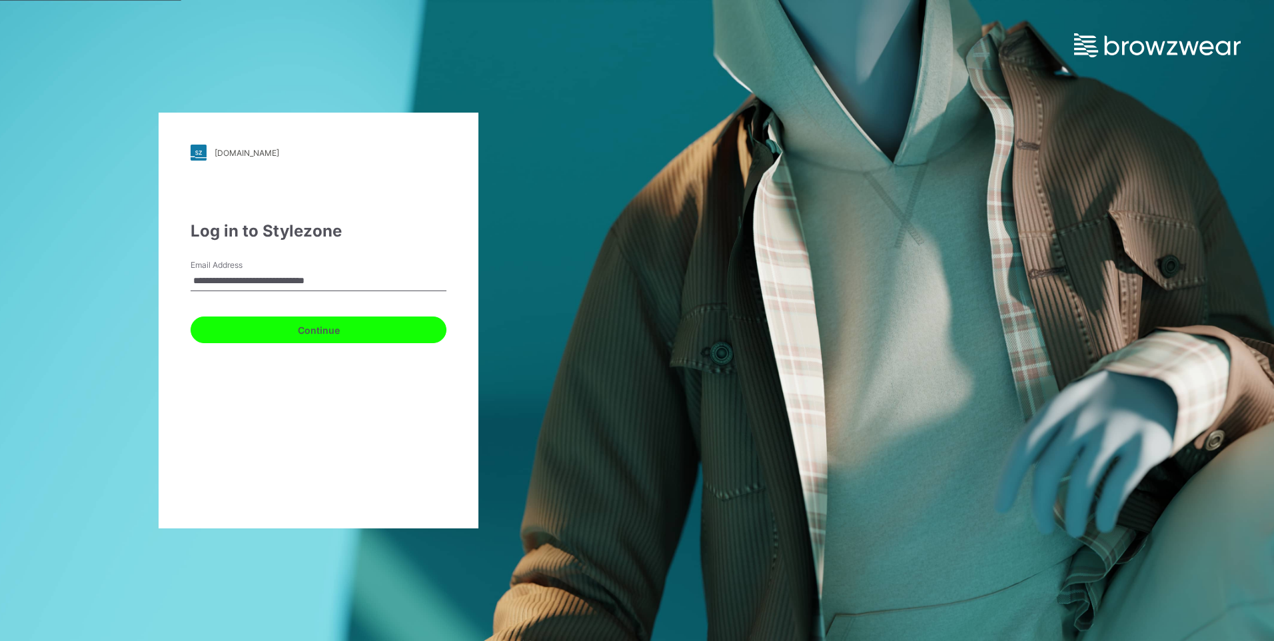
click at [253, 330] on button "Continue" at bounding box center [319, 329] width 256 height 27
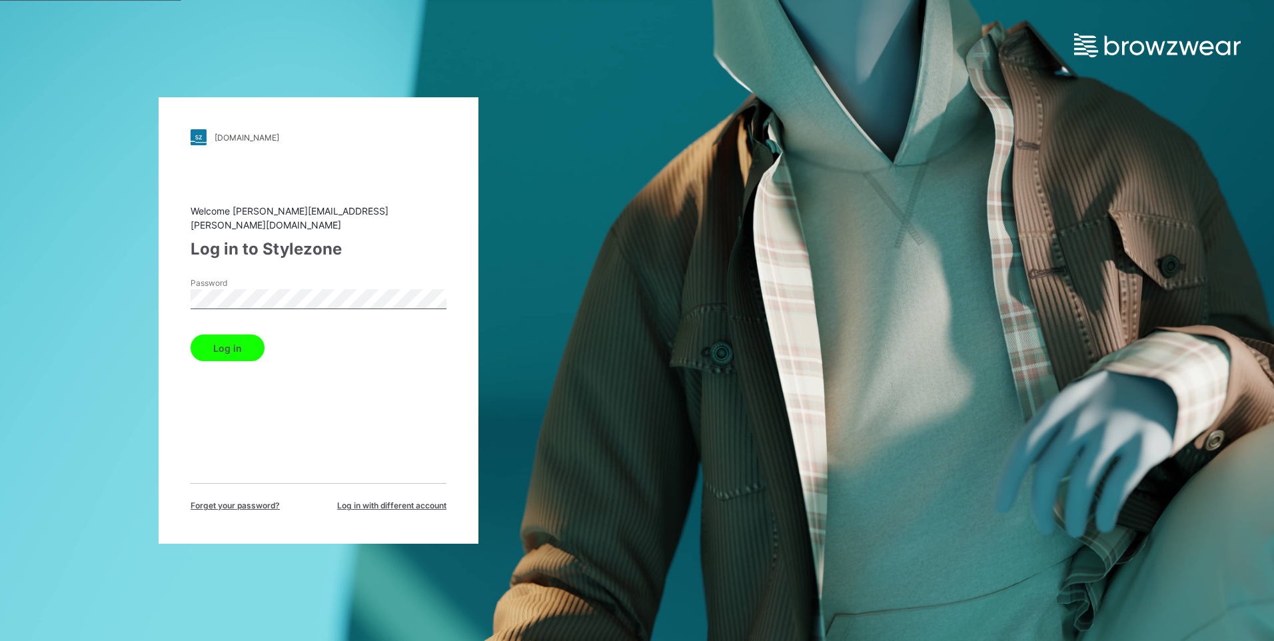
click at [236, 338] on button "Log in" at bounding box center [228, 347] width 74 height 27
click at [214, 342] on button "Log in" at bounding box center [228, 347] width 74 height 27
click at [227, 345] on button "Log in" at bounding box center [228, 347] width 74 height 27
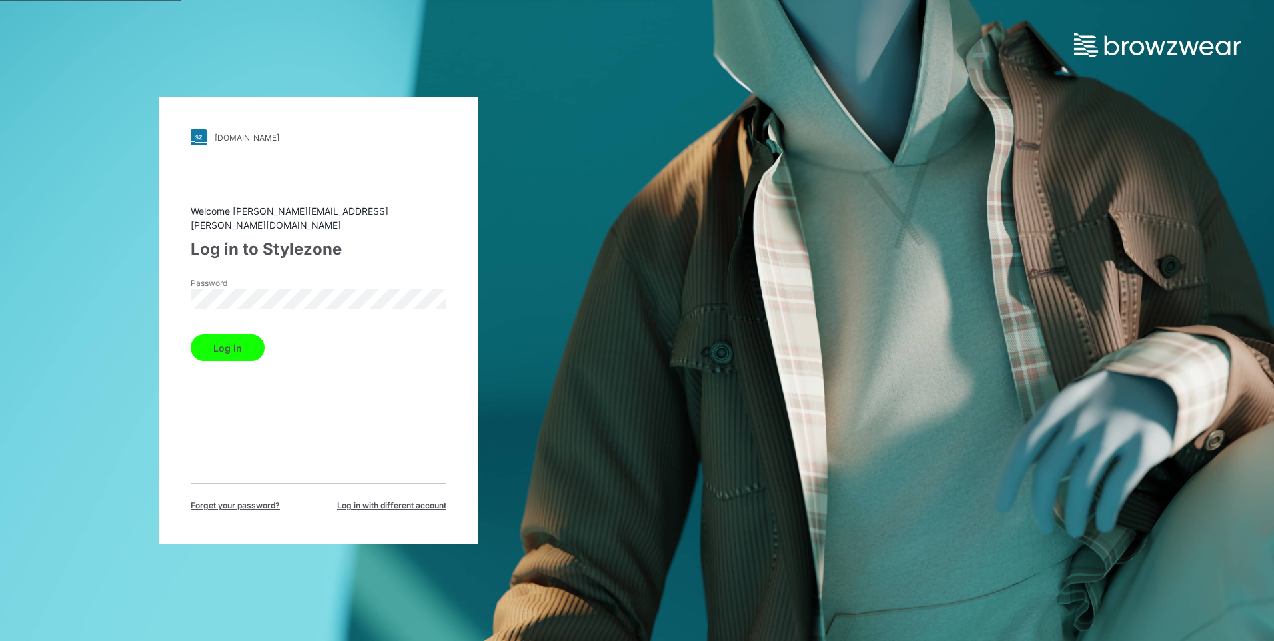
click at [227, 345] on button "Log in" at bounding box center [228, 347] width 74 height 27
click at [211, 336] on button "Log in" at bounding box center [228, 347] width 74 height 27
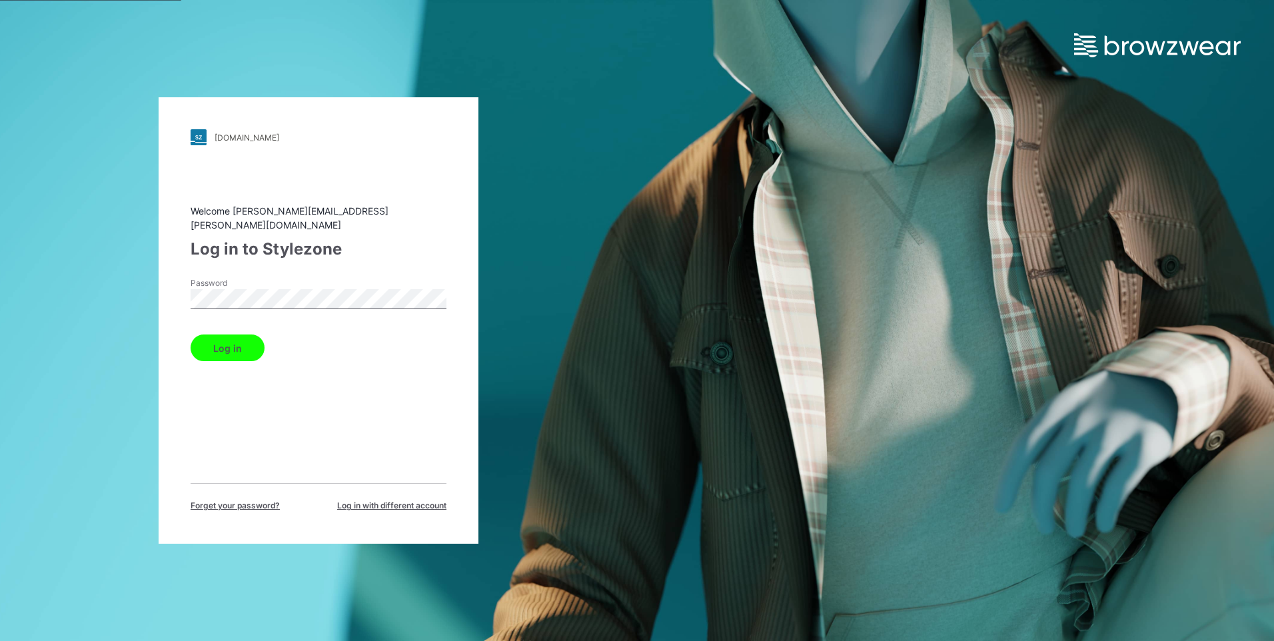
click at [437, 343] on div "Log in" at bounding box center [319, 345] width 256 height 32
click at [219, 334] on button "Log in" at bounding box center [228, 347] width 74 height 27
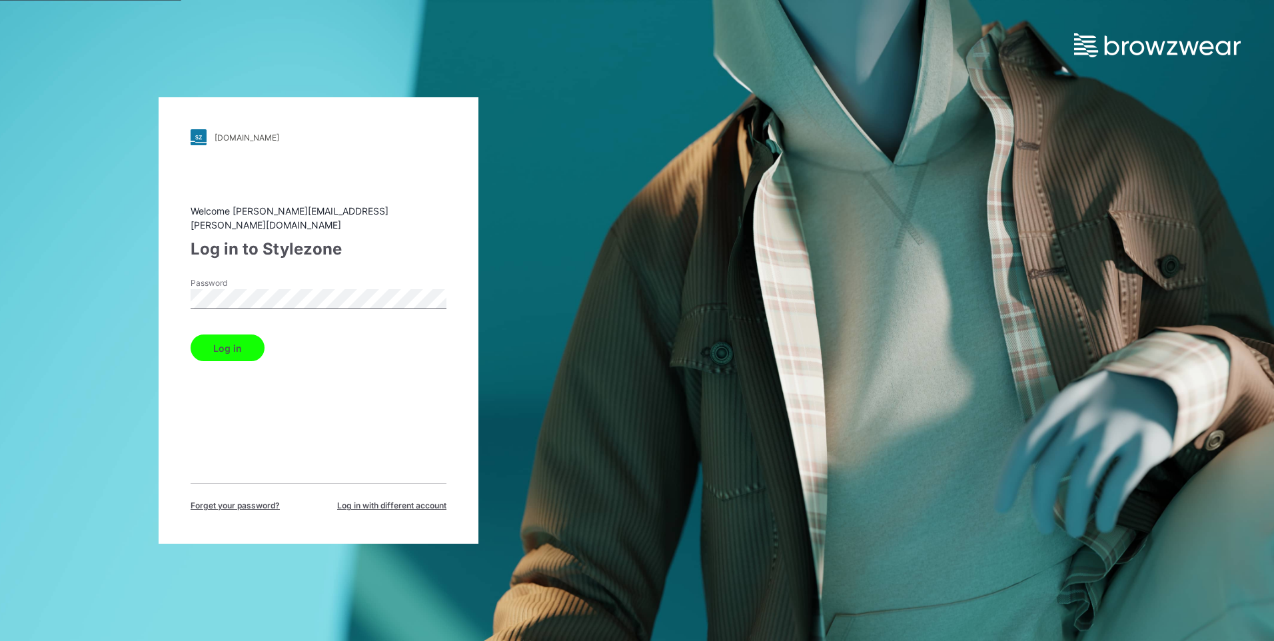
click at [219, 334] on button "Log in" at bounding box center [228, 347] width 74 height 27
click at [219, 332] on div "Log in" at bounding box center [319, 345] width 256 height 32
click at [219, 334] on button "Log in" at bounding box center [228, 347] width 74 height 27
click at [219, 332] on div "Log in" at bounding box center [319, 345] width 256 height 32
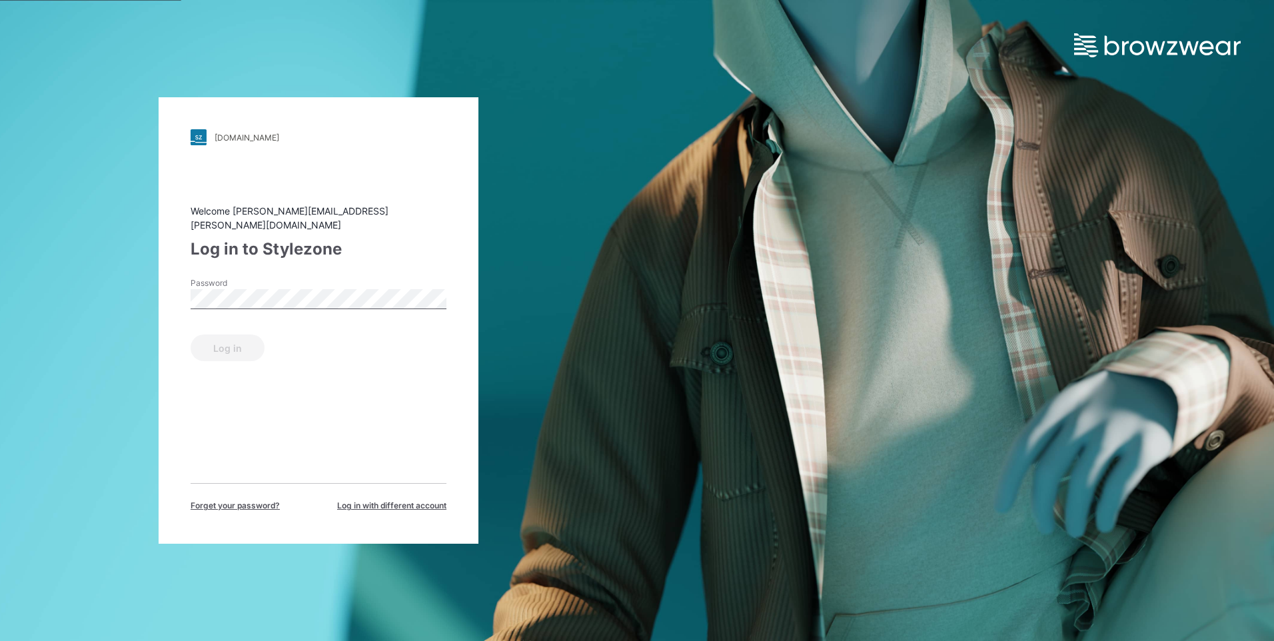
click at [219, 332] on div "Log in" at bounding box center [319, 345] width 256 height 32
click at [219, 334] on button "Log in" at bounding box center [228, 347] width 74 height 27
click at [219, 332] on div "Log in" at bounding box center [319, 345] width 256 height 32
click at [219, 334] on button "Log in" at bounding box center [228, 347] width 74 height 27
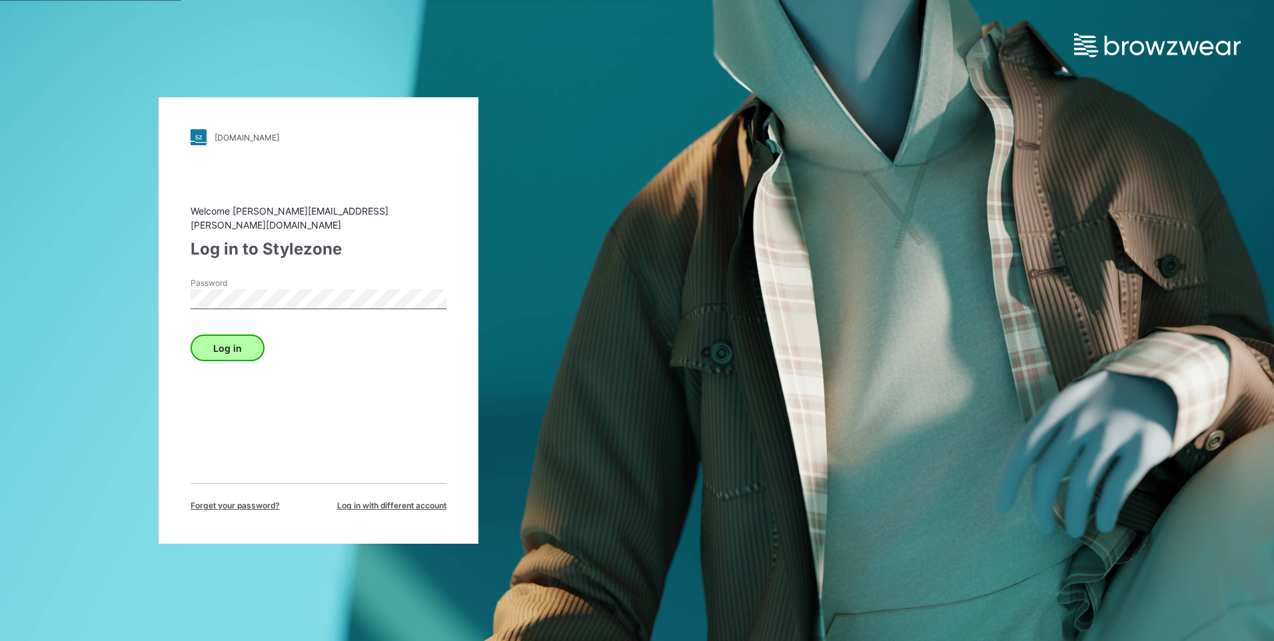
click at [219, 332] on div "Log in" at bounding box center [319, 345] width 256 height 32
click at [219, 334] on button "Log in" at bounding box center [228, 347] width 74 height 27
click at [417, 397] on div "Welcome [PERSON_NAME][EMAIL_ADDRESS][PERSON_NAME][DOMAIN_NAME] Log in to Stylez…" at bounding box center [319, 358] width 256 height 308
